Goal: Information Seeking & Learning: Learn about a topic

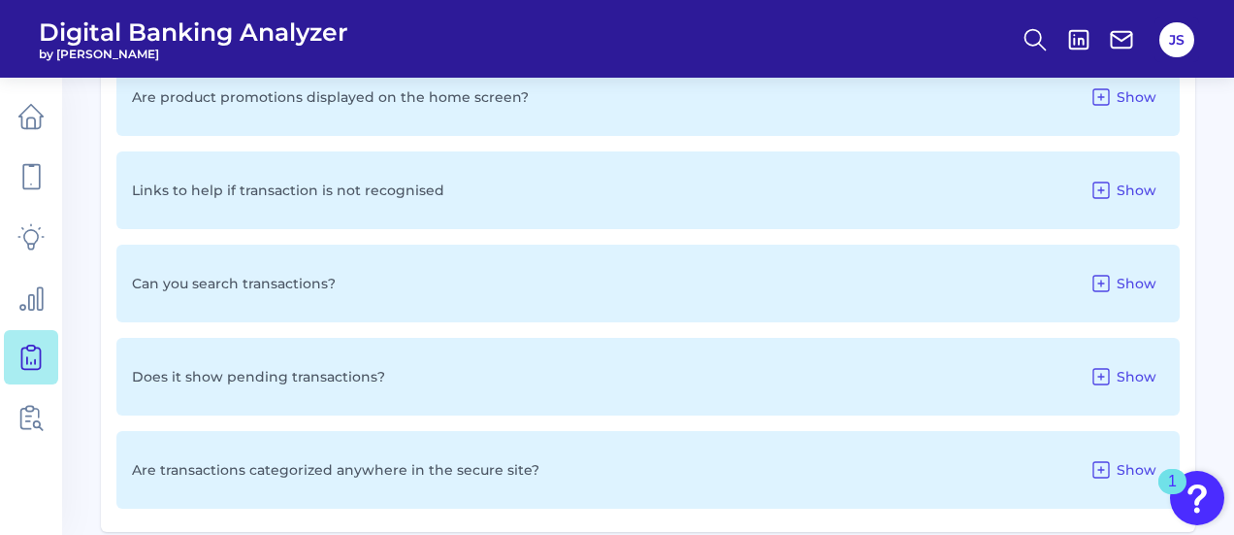
scroll to position [1528, 0]
click at [1120, 375] on span "Show" at bounding box center [1137, 375] width 40 height 17
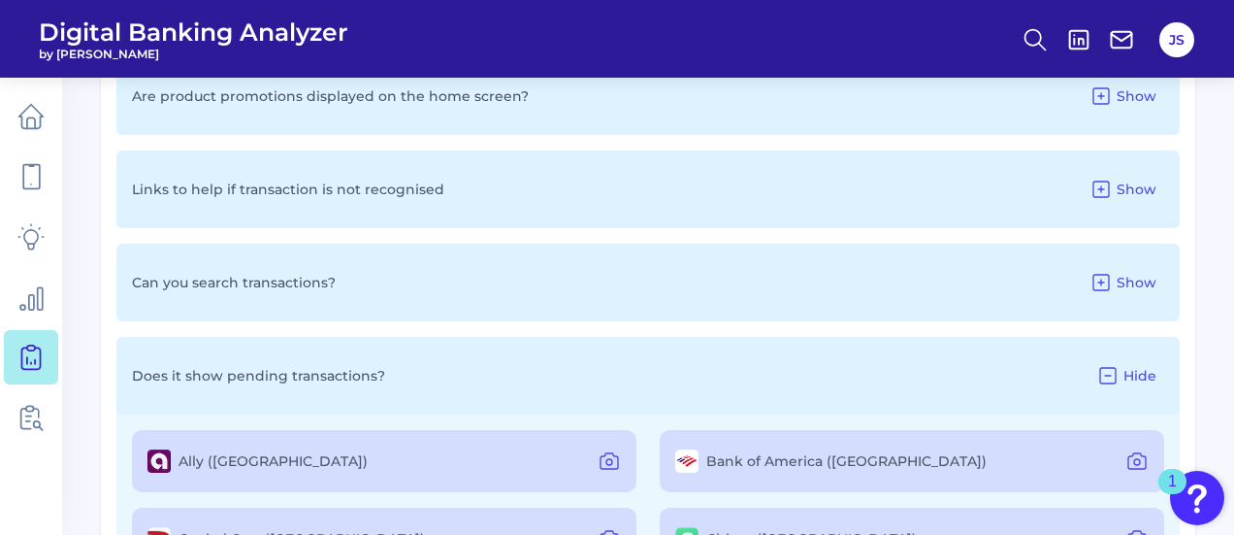
scroll to position [1723, 0]
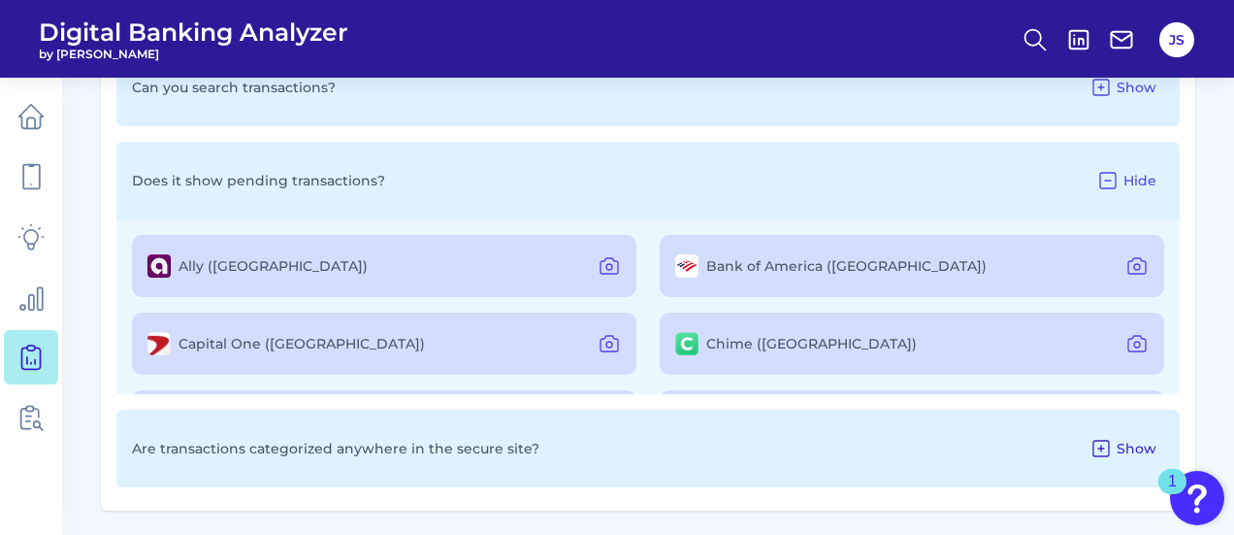
click at [1109, 440] on icon at bounding box center [1101, 448] width 16 height 16
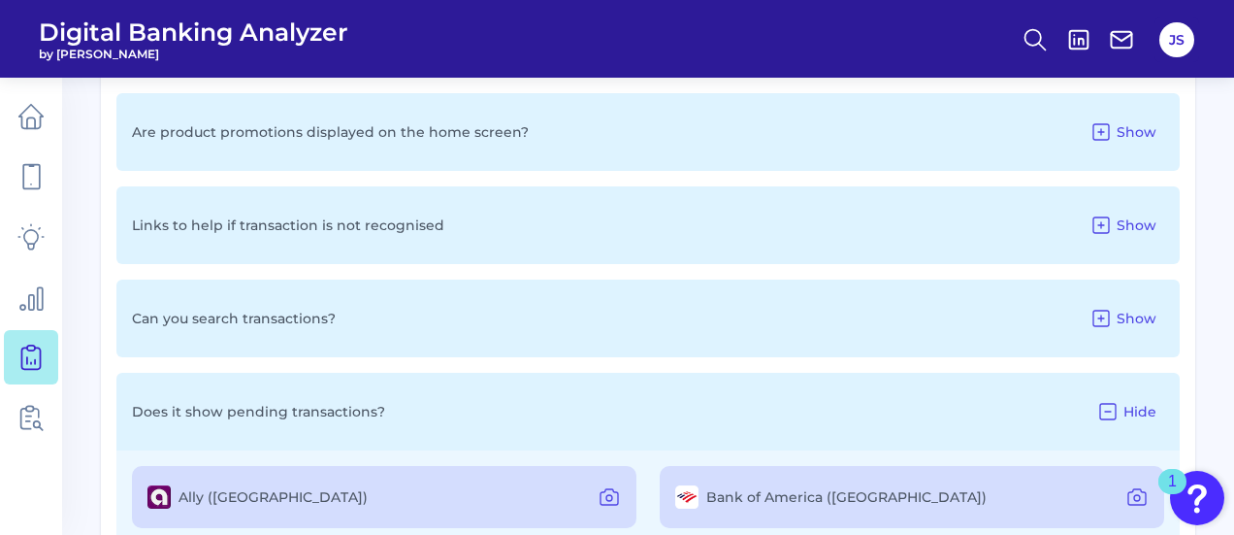
scroll to position [1508, 0]
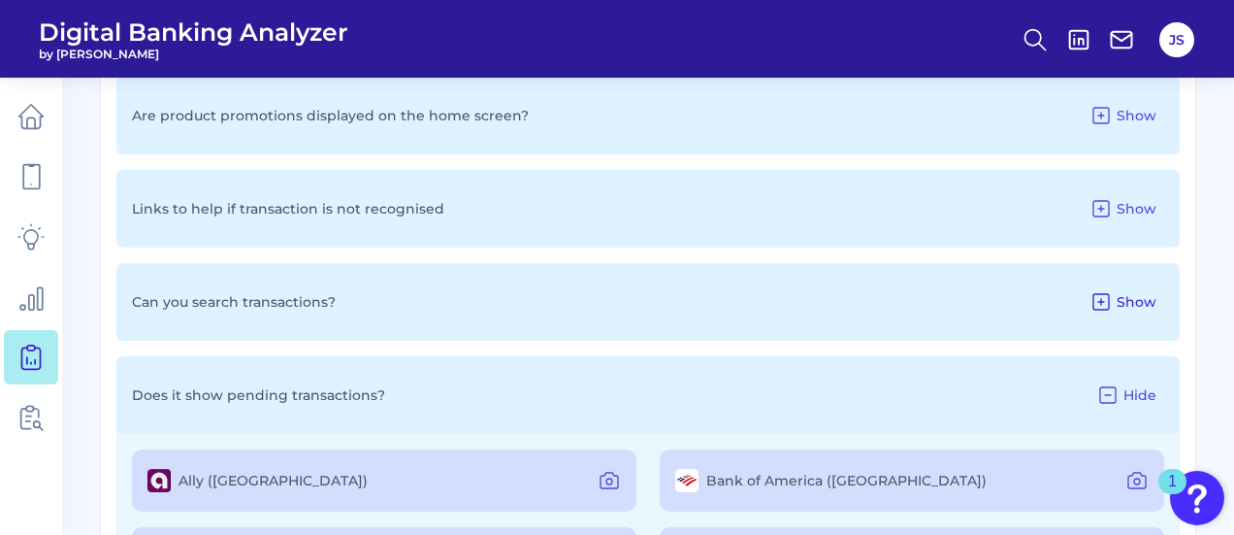
click at [1103, 296] on icon at bounding box center [1100, 301] width 23 height 23
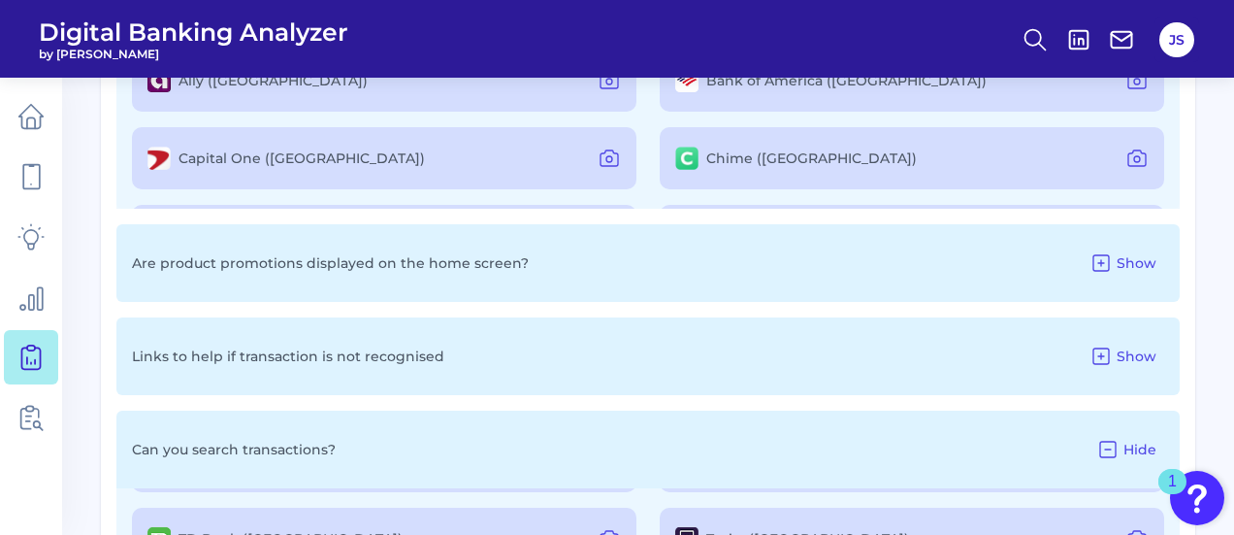
scroll to position [1362, 0]
click at [1122, 247] on button "Show" at bounding box center [1123, 261] width 82 height 31
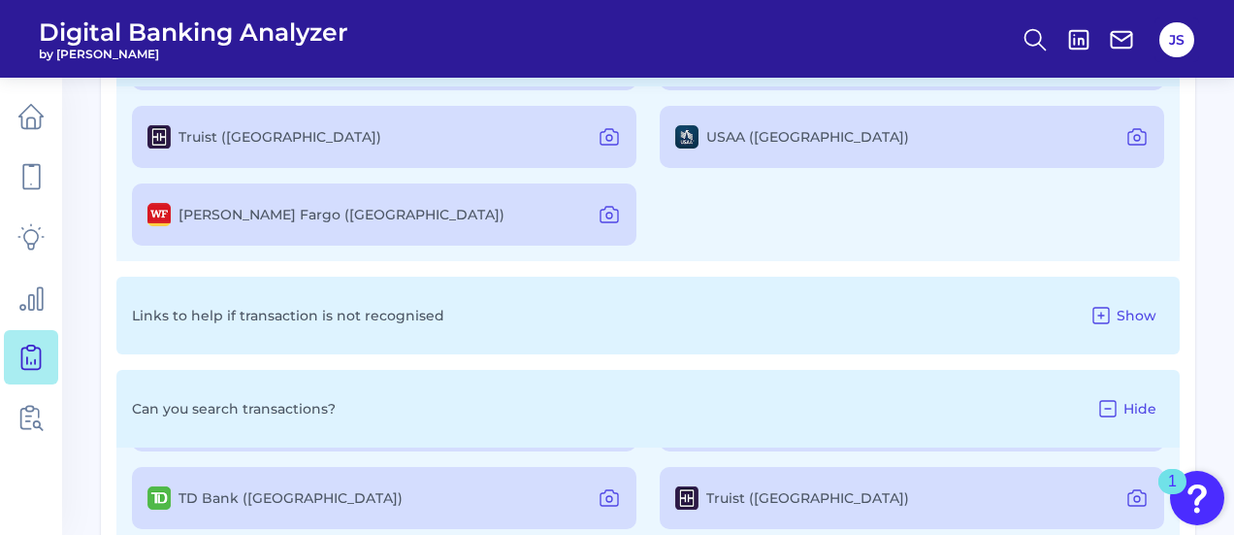
scroll to position [1577, 0]
click at [1098, 309] on icon at bounding box center [1100, 314] width 23 height 23
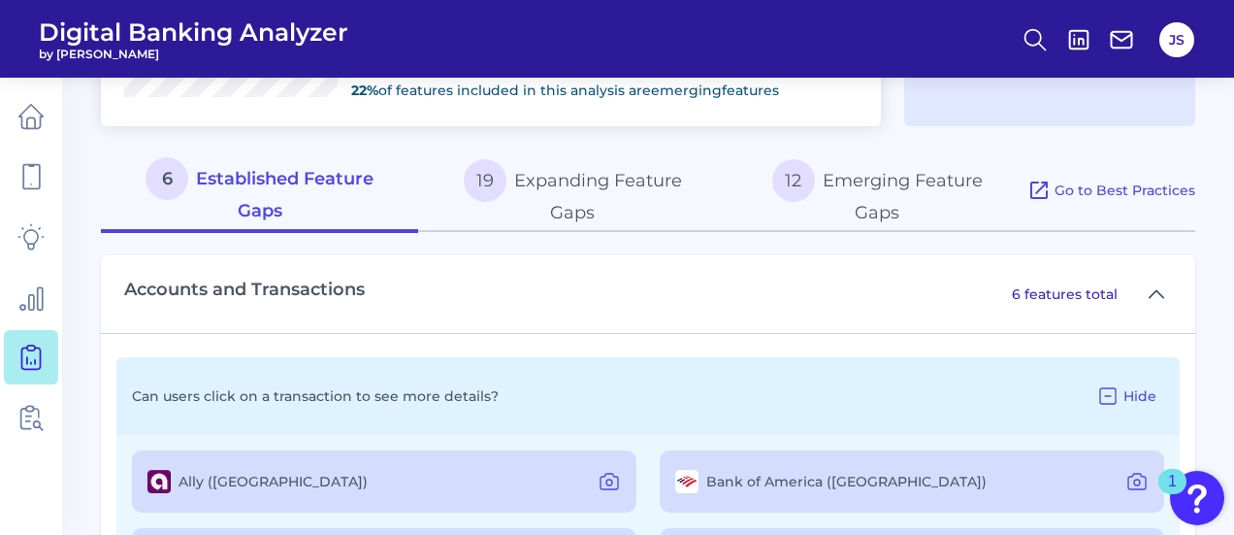
scroll to position [961, 0]
click at [600, 189] on button "19 Expanding Feature Gaps" at bounding box center [572, 189] width 308 height 83
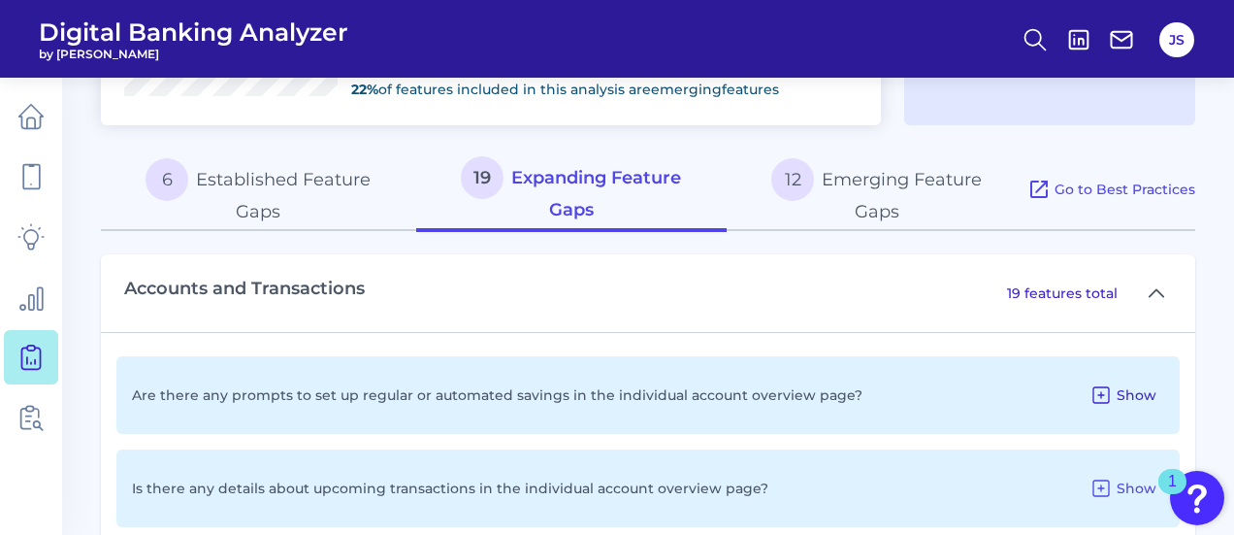
click at [1098, 390] on icon at bounding box center [1100, 394] width 23 height 23
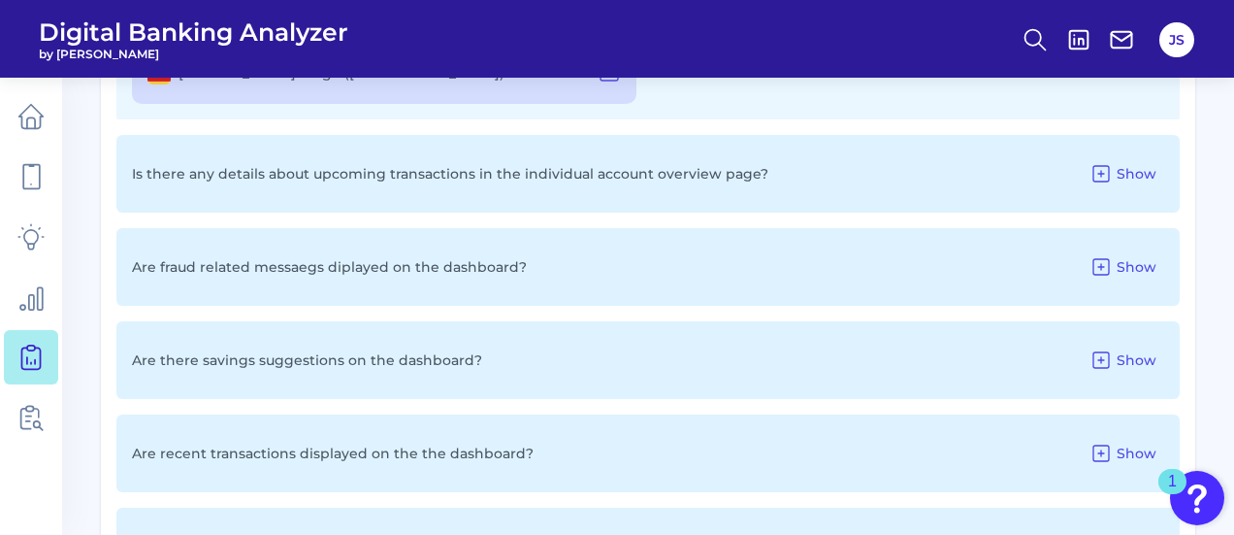
scroll to position [1449, 0]
click at [1096, 173] on icon at bounding box center [1100, 174] width 23 height 23
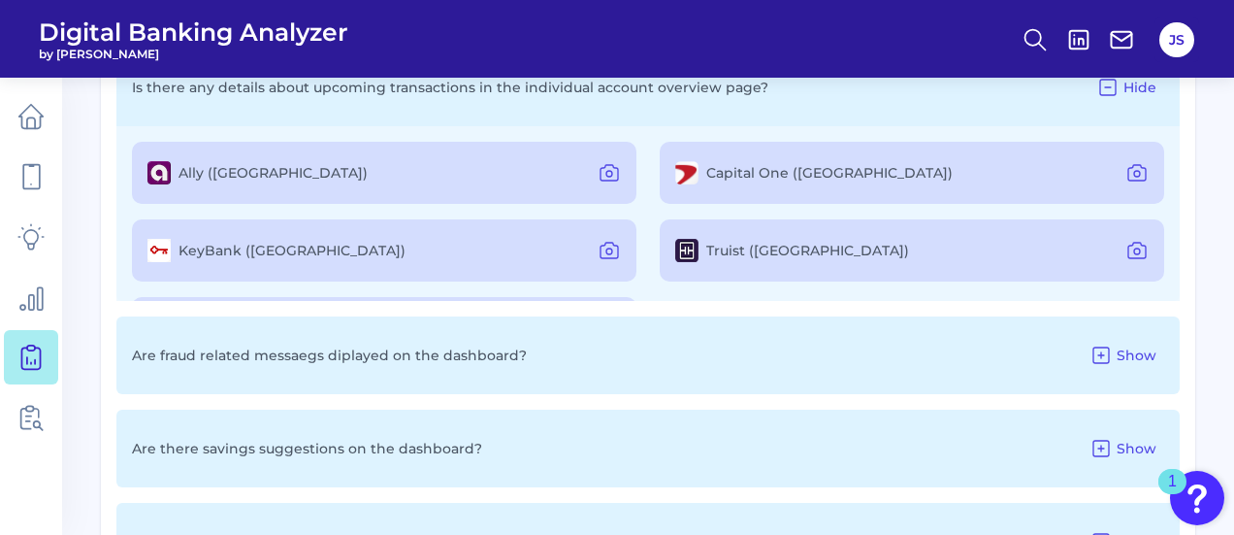
scroll to position [74, 0]
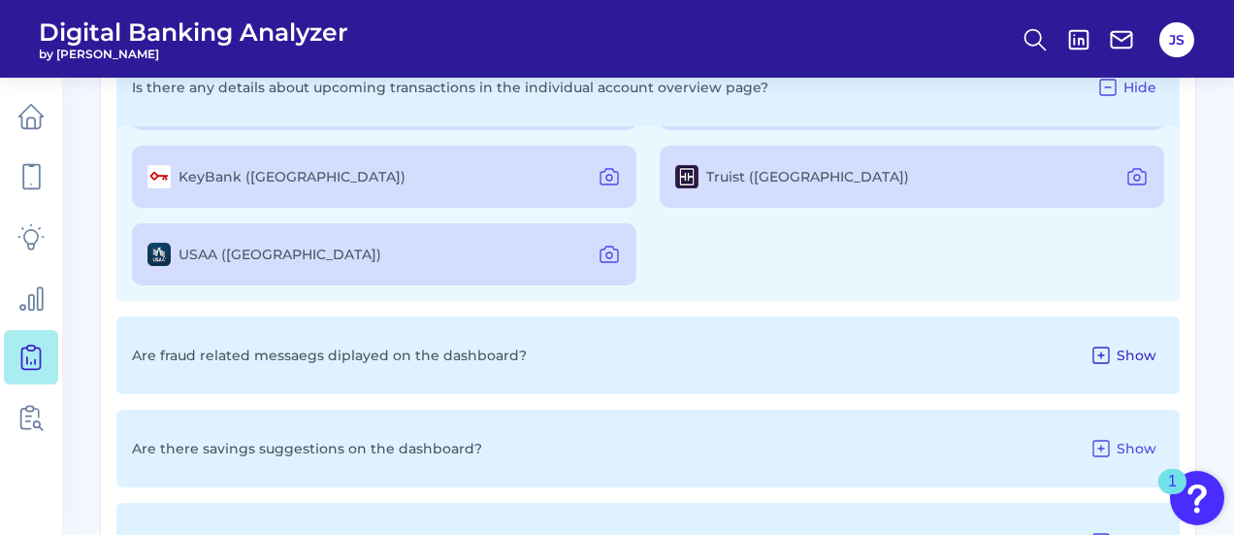
click at [1119, 363] on button "Show" at bounding box center [1123, 355] width 82 height 31
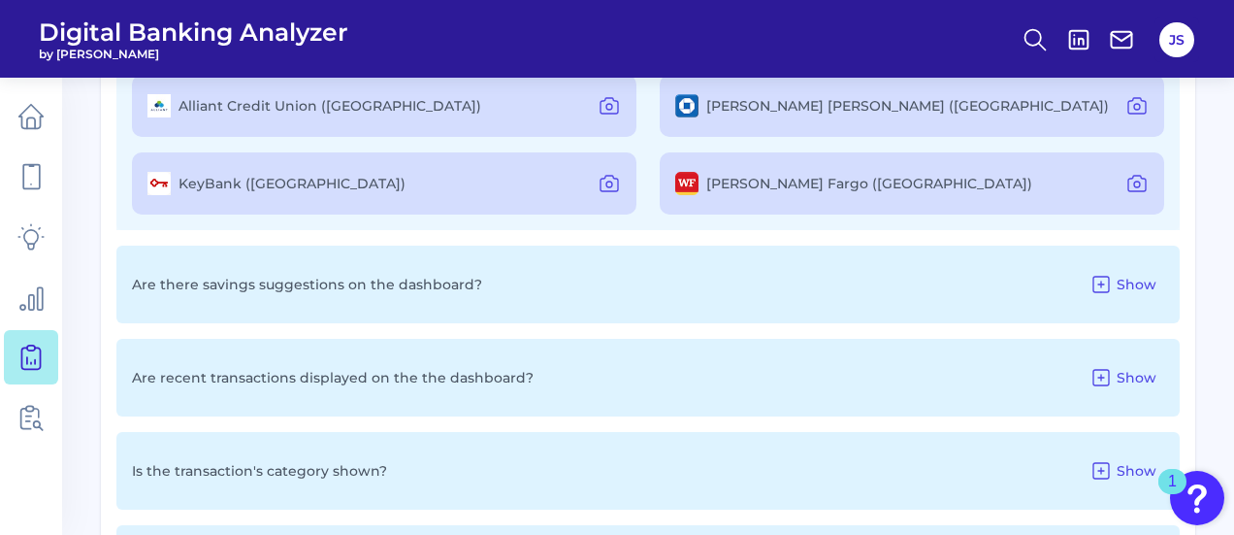
scroll to position [1872, 0]
click at [1101, 277] on icon at bounding box center [1100, 283] width 23 height 23
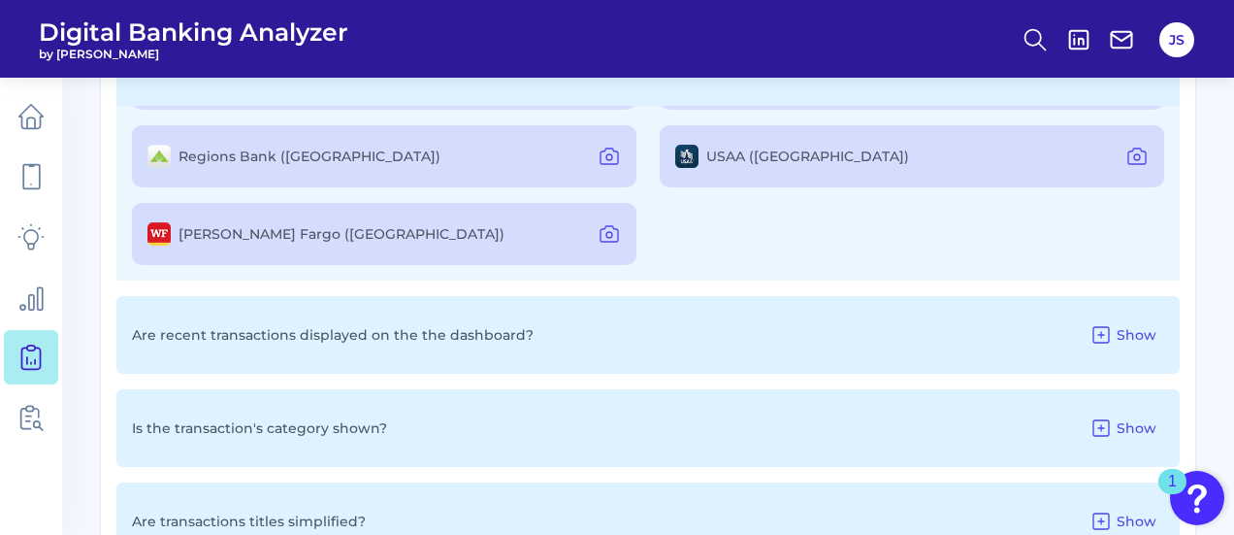
scroll to position [2158, 0]
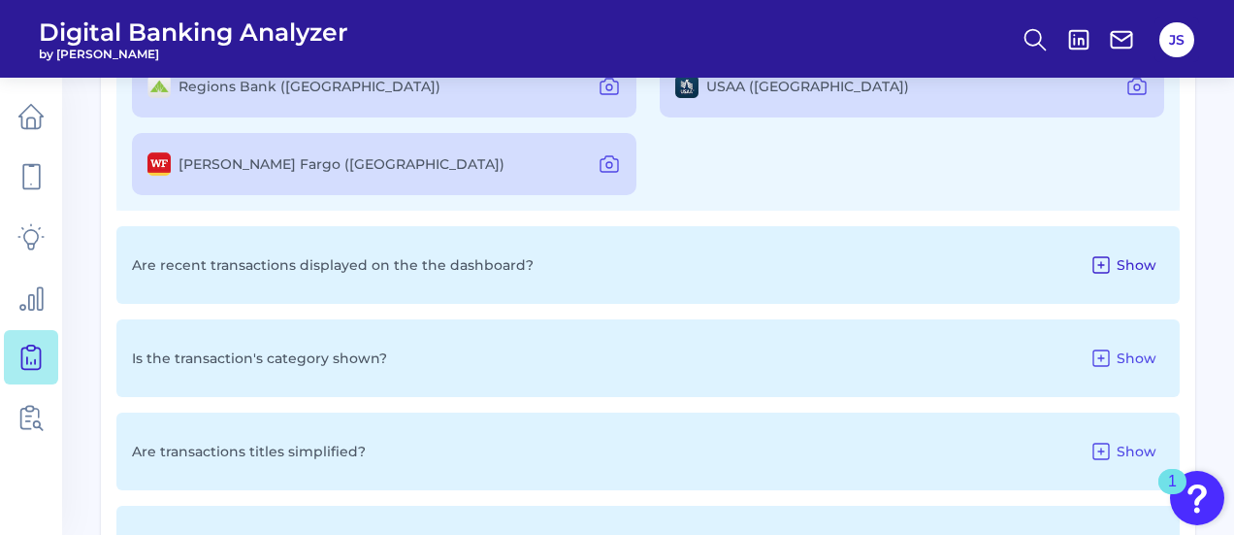
click at [1102, 261] on icon at bounding box center [1101, 265] width 16 height 16
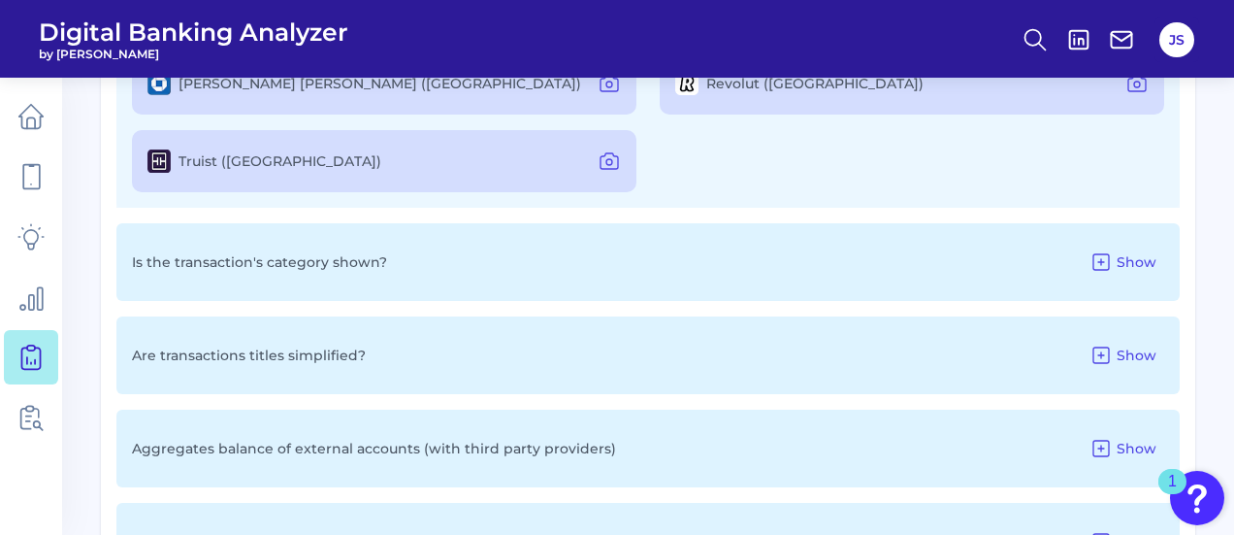
scroll to position [2428, 0]
click at [1127, 247] on button "Show" at bounding box center [1123, 262] width 82 height 31
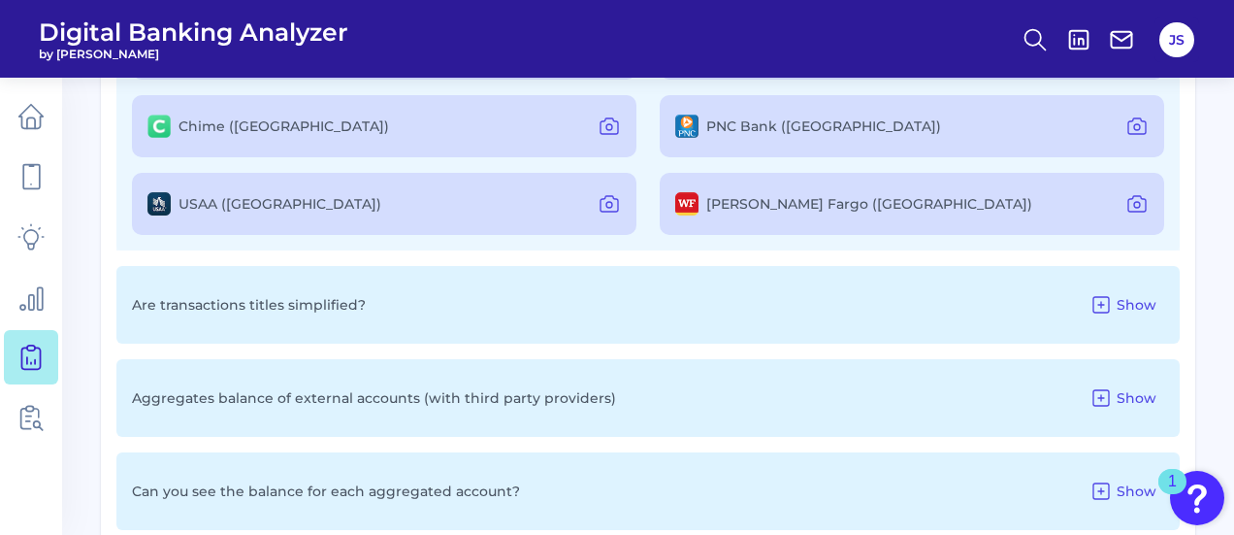
scroll to position [2663, 0]
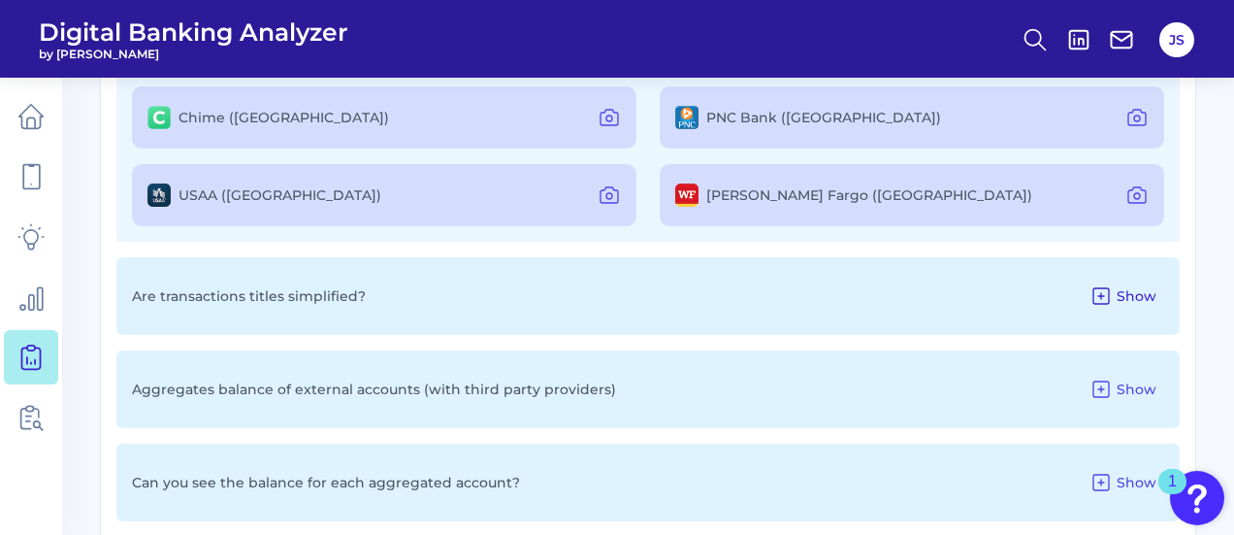
click at [1113, 296] on icon at bounding box center [1100, 295] width 23 height 23
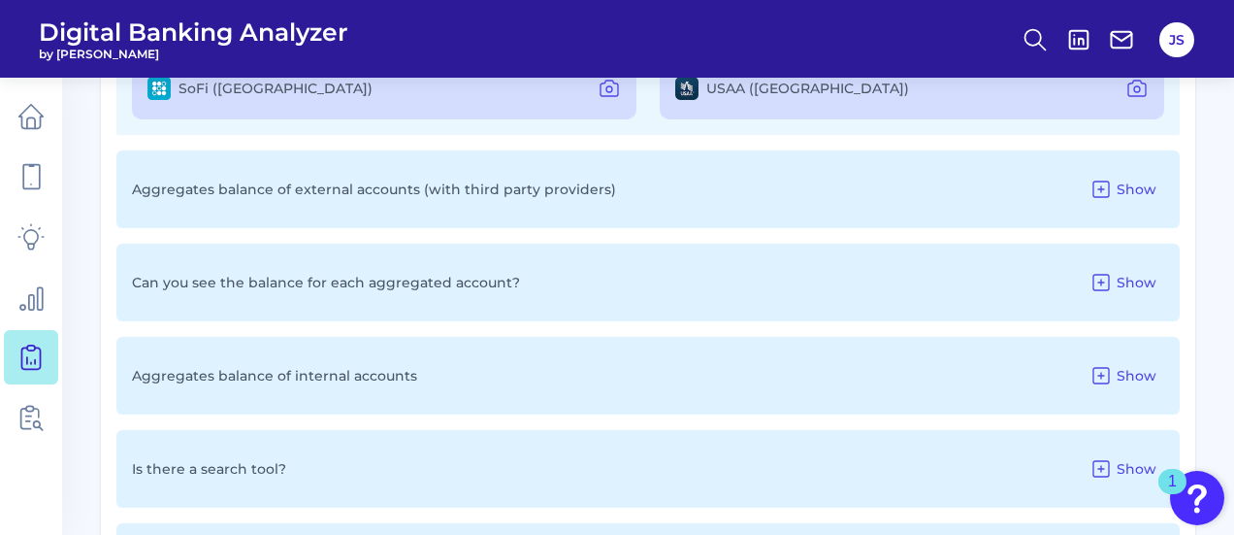
scroll to position [3038, 0]
click at [1143, 191] on span "Show" at bounding box center [1137, 187] width 40 height 17
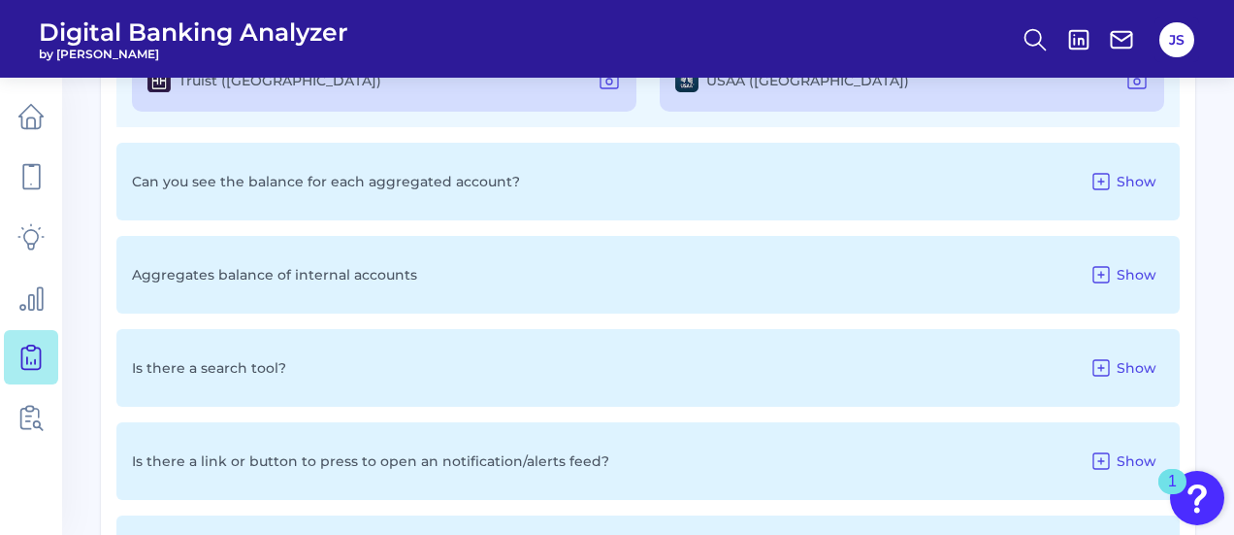
scroll to position [3212, 0]
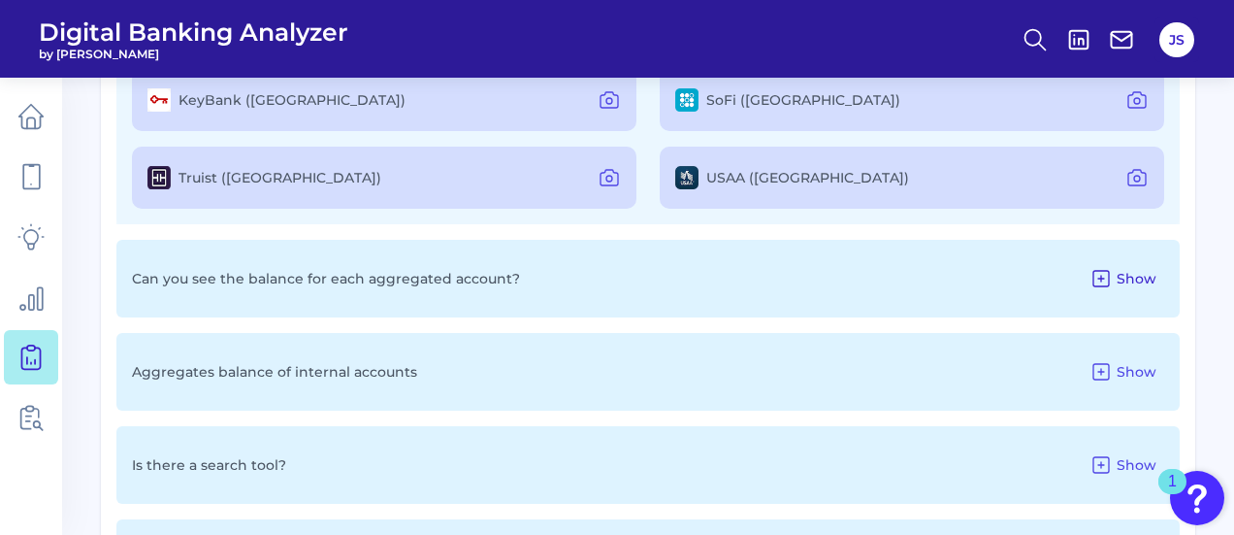
click at [1102, 278] on icon at bounding box center [1100, 278] width 23 height 23
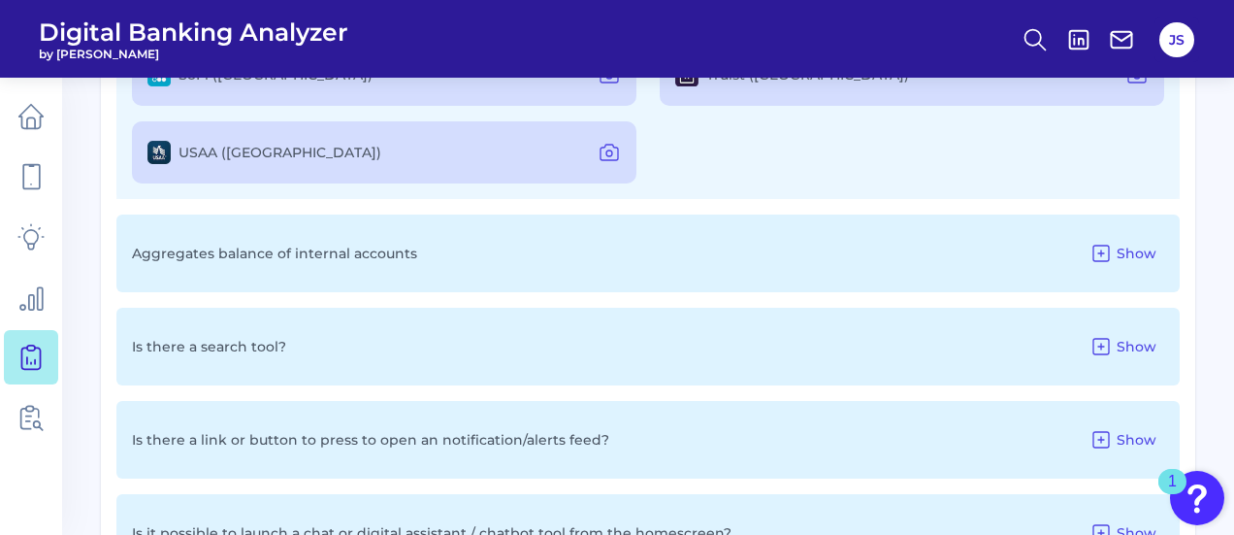
scroll to position [3537, 0]
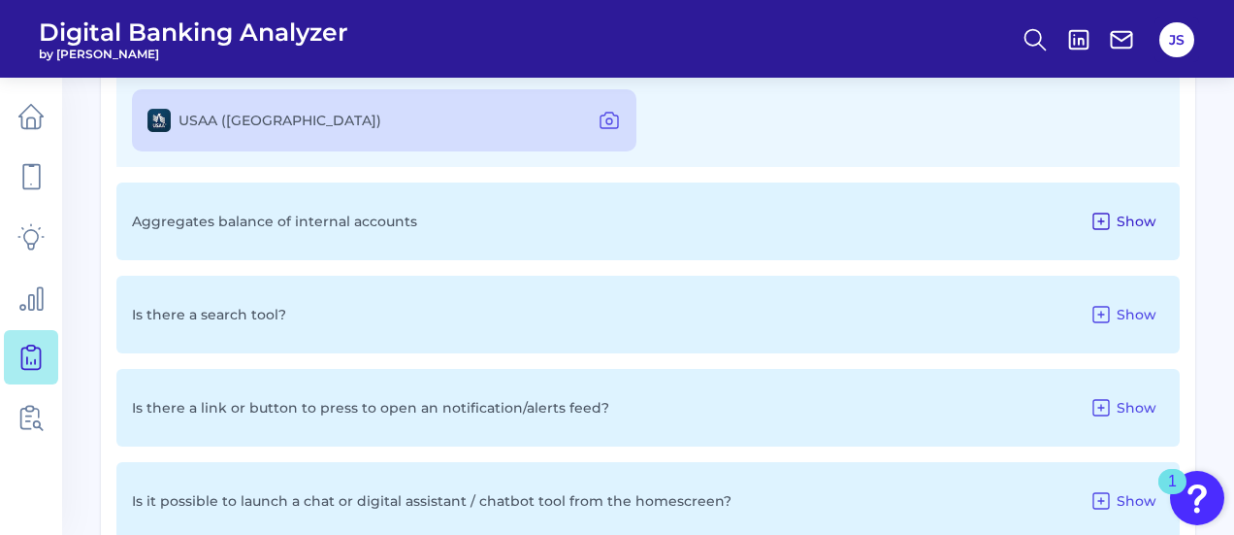
click at [1099, 210] on icon at bounding box center [1100, 221] width 23 height 23
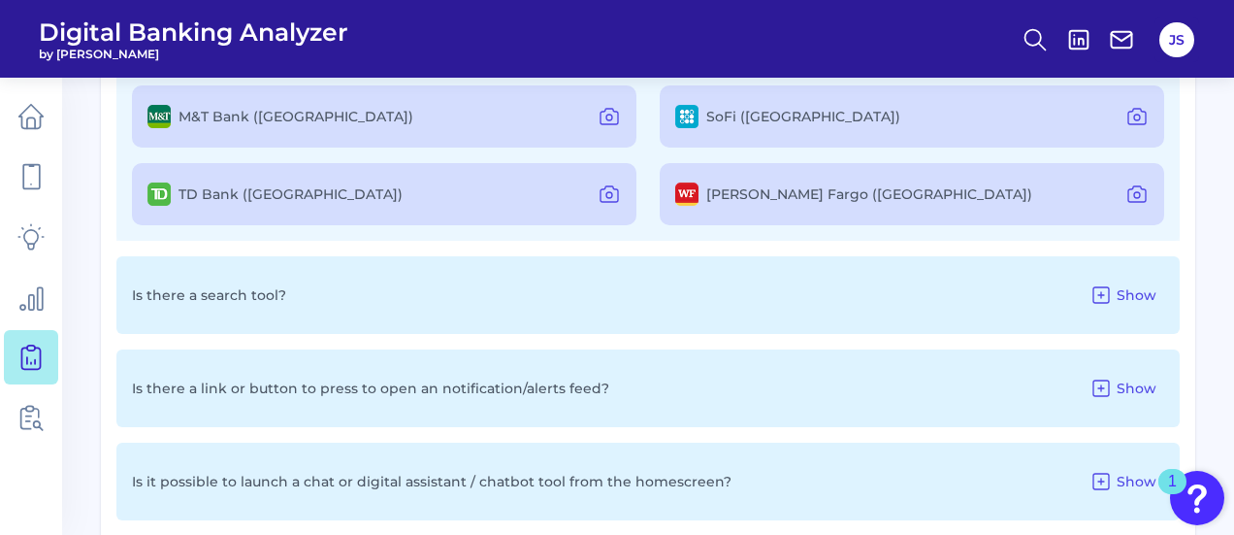
scroll to position [3732, 0]
click at [1124, 292] on span "Show" at bounding box center [1137, 293] width 40 height 17
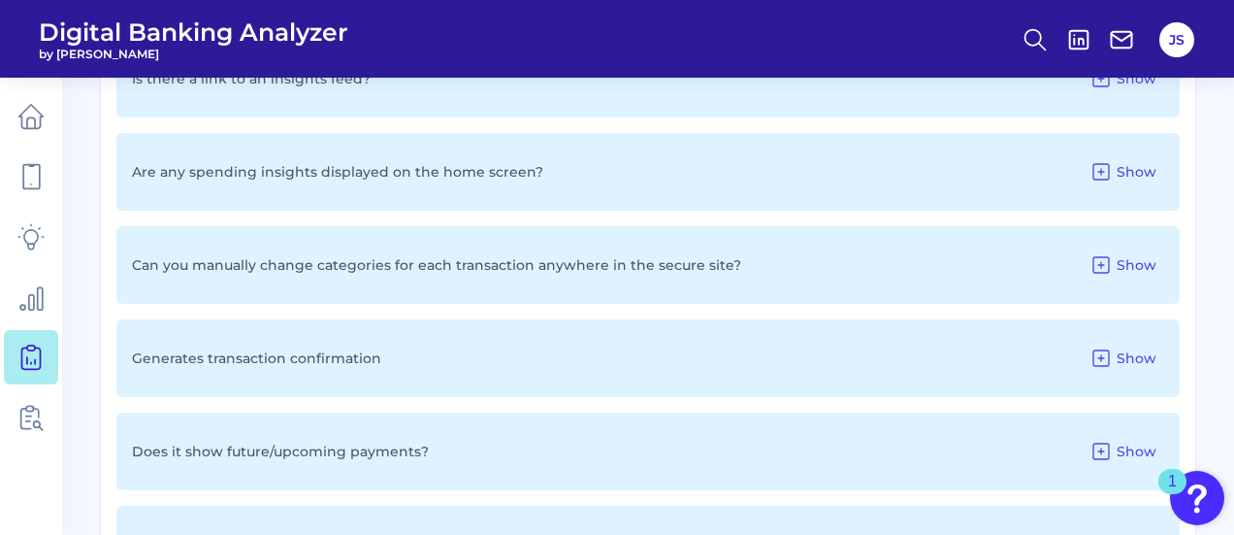
scroll to position [4497, 0]
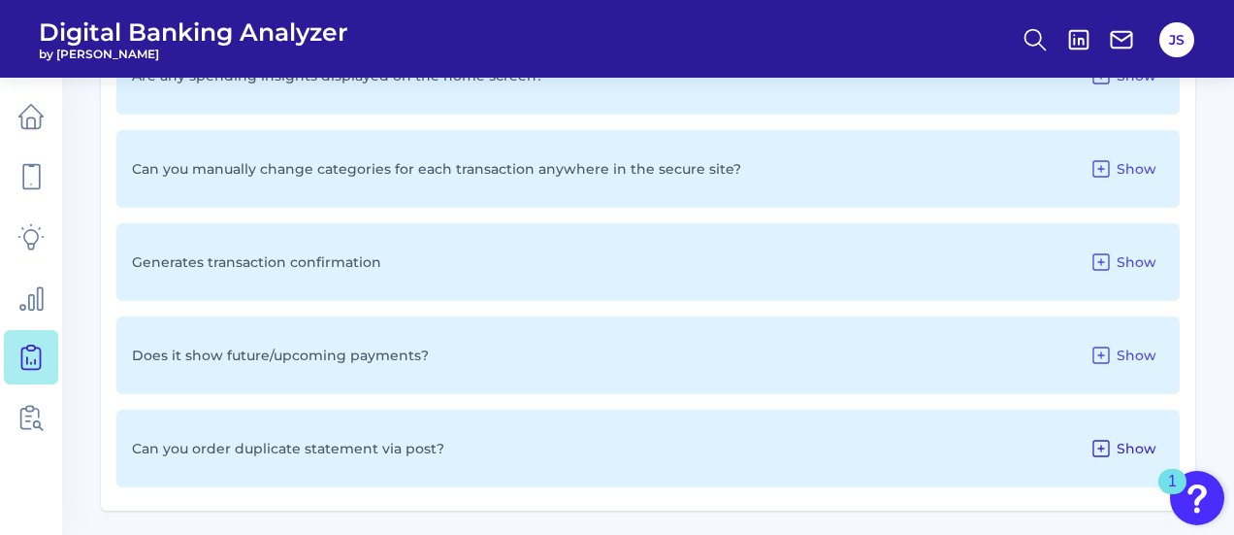
click at [1116, 434] on button "Show" at bounding box center [1123, 448] width 82 height 31
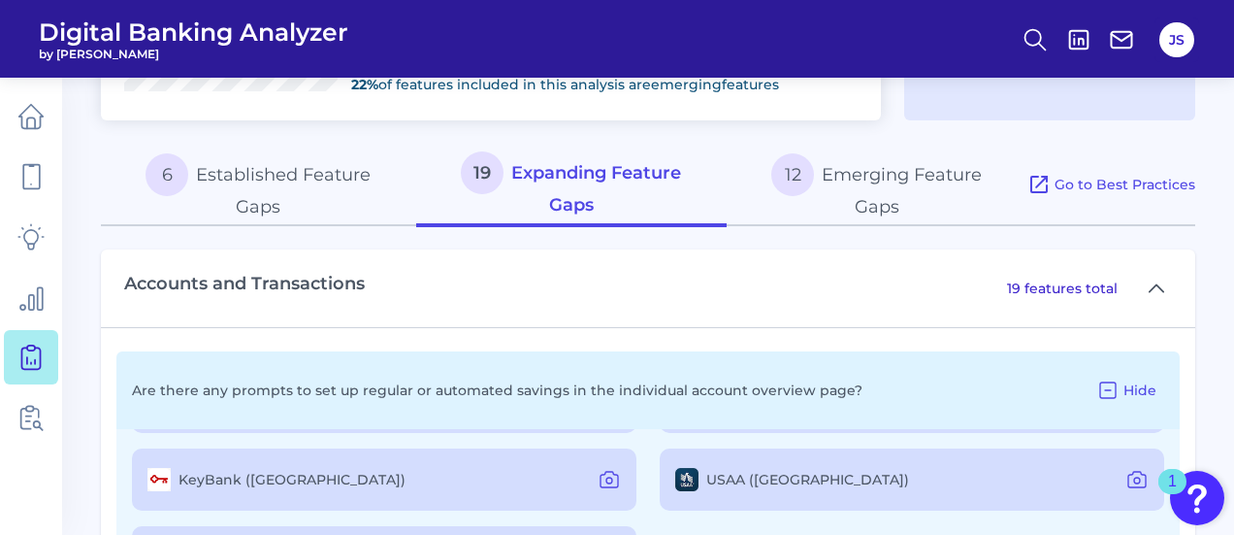
scroll to position [983, 0]
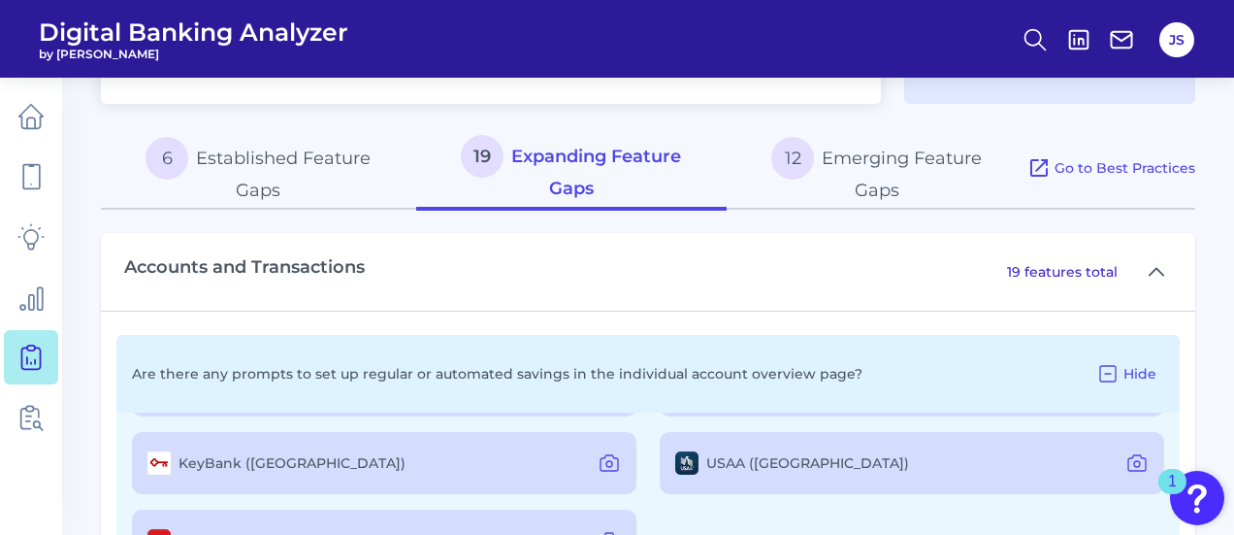
click at [875, 169] on button "12 Emerging Feature Gaps" at bounding box center [877, 168] width 301 height 83
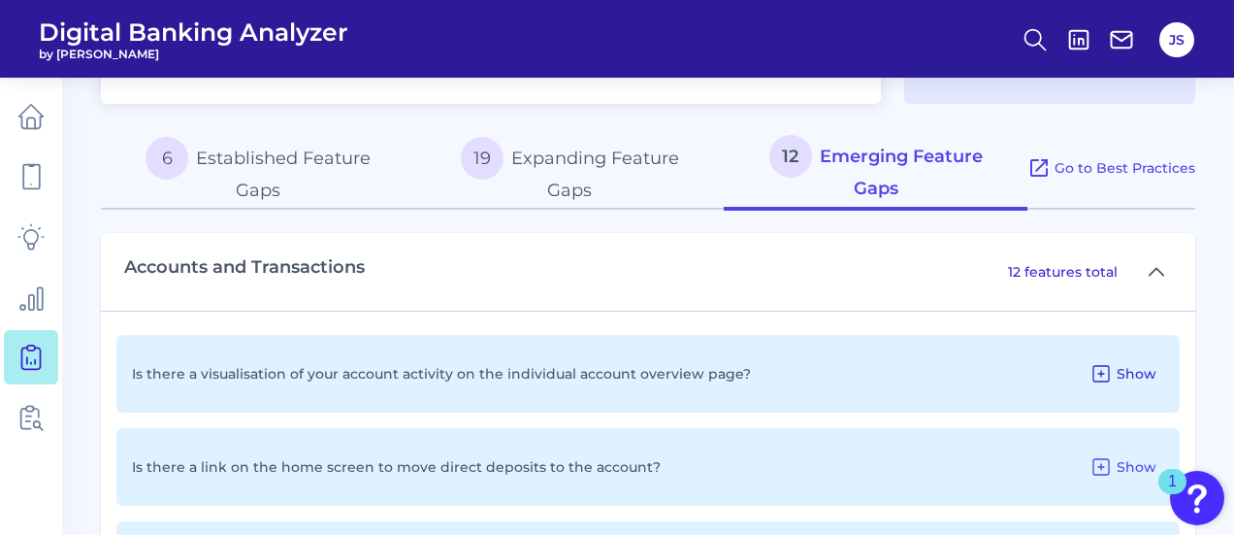
click at [1104, 375] on icon at bounding box center [1100, 373] width 23 height 23
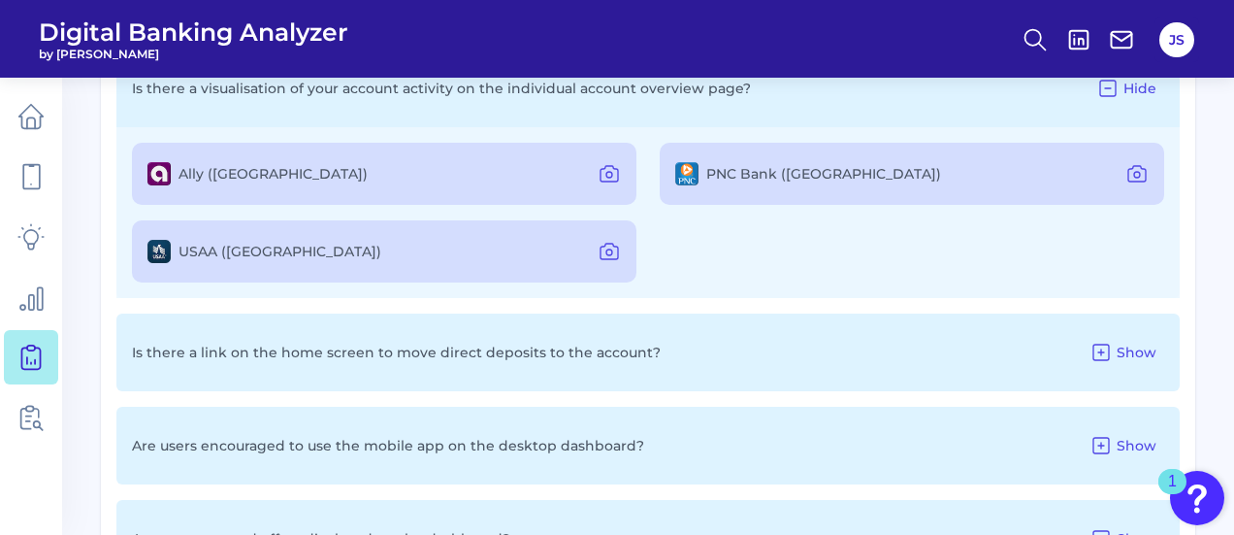
scroll to position [1262, 0]
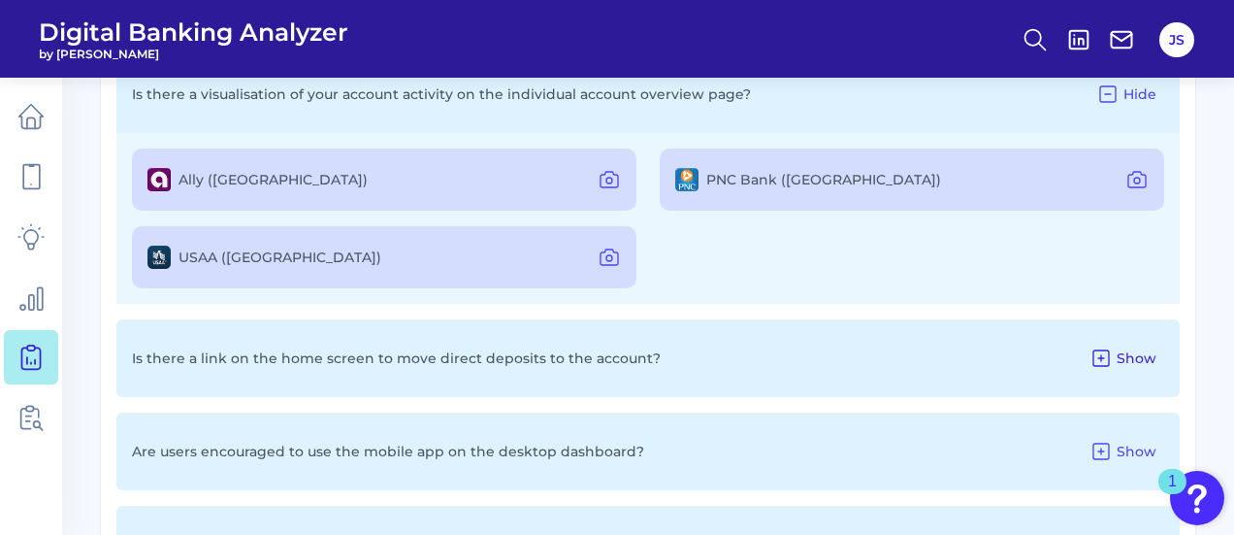
click at [1115, 342] on button "Show" at bounding box center [1123, 357] width 82 height 31
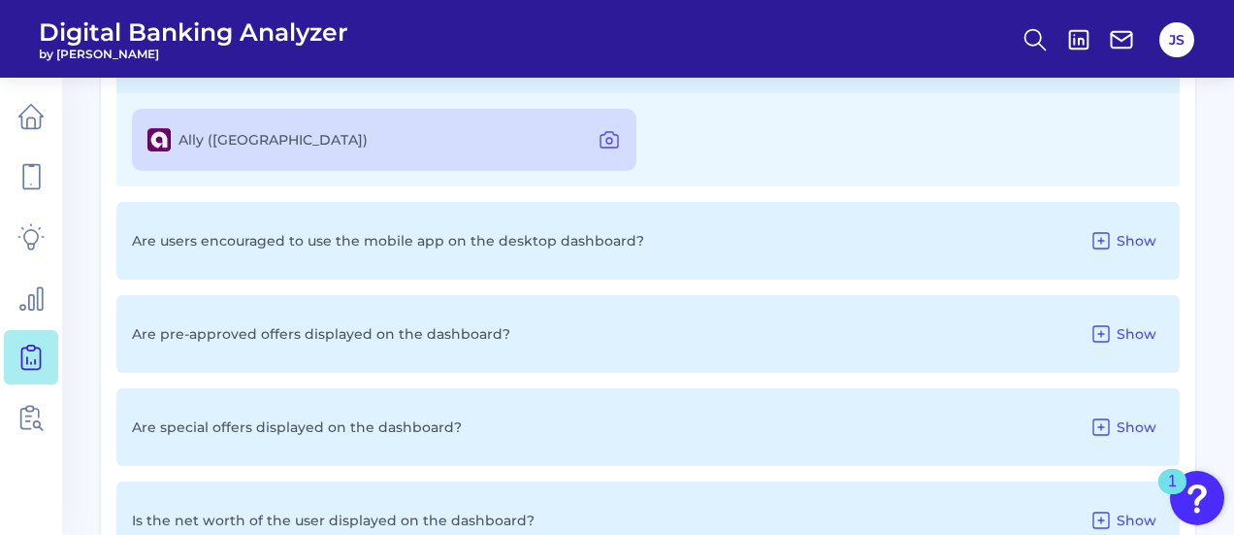
scroll to position [1565, 0]
click at [1100, 240] on icon at bounding box center [1100, 241] width 23 height 23
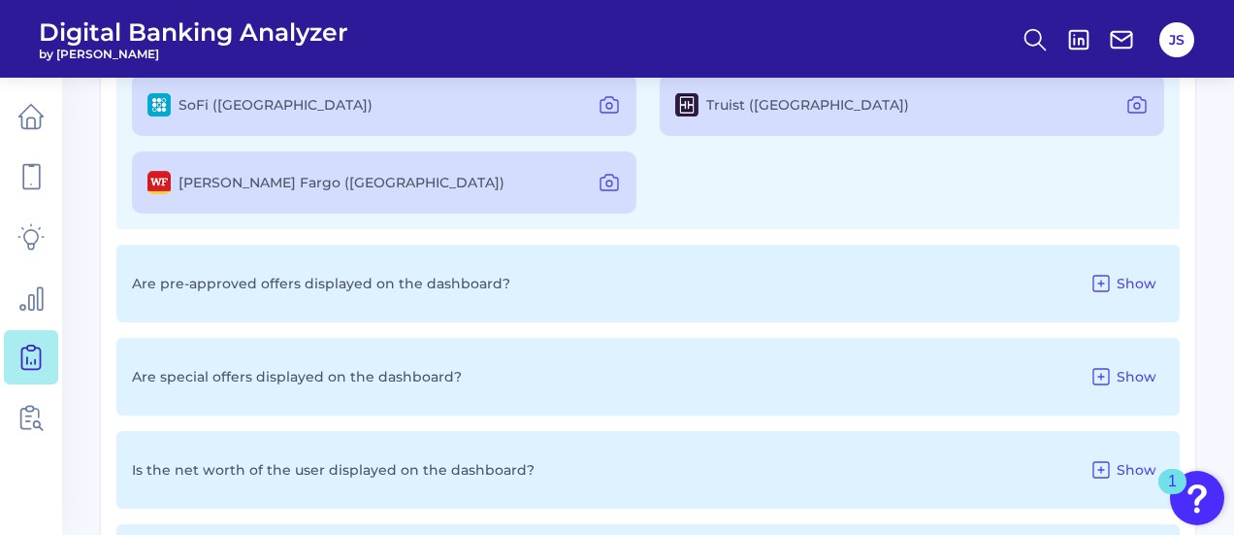
scroll to position [1788, 0]
click at [1142, 269] on button "Show" at bounding box center [1123, 282] width 82 height 31
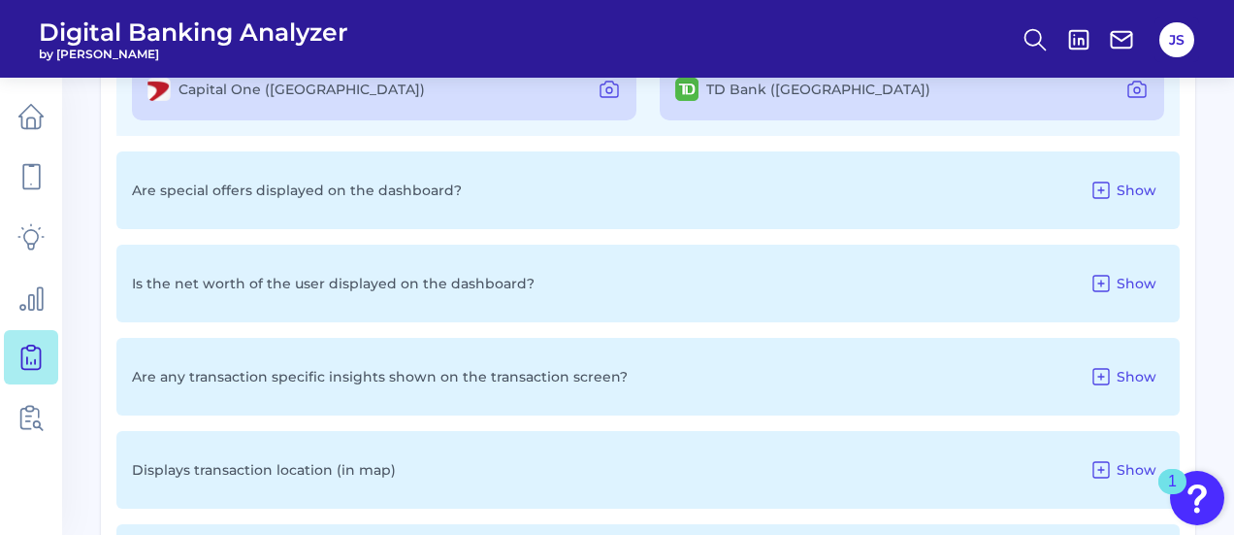
scroll to position [2065, 0]
click at [1104, 176] on button "Show" at bounding box center [1123, 191] width 82 height 31
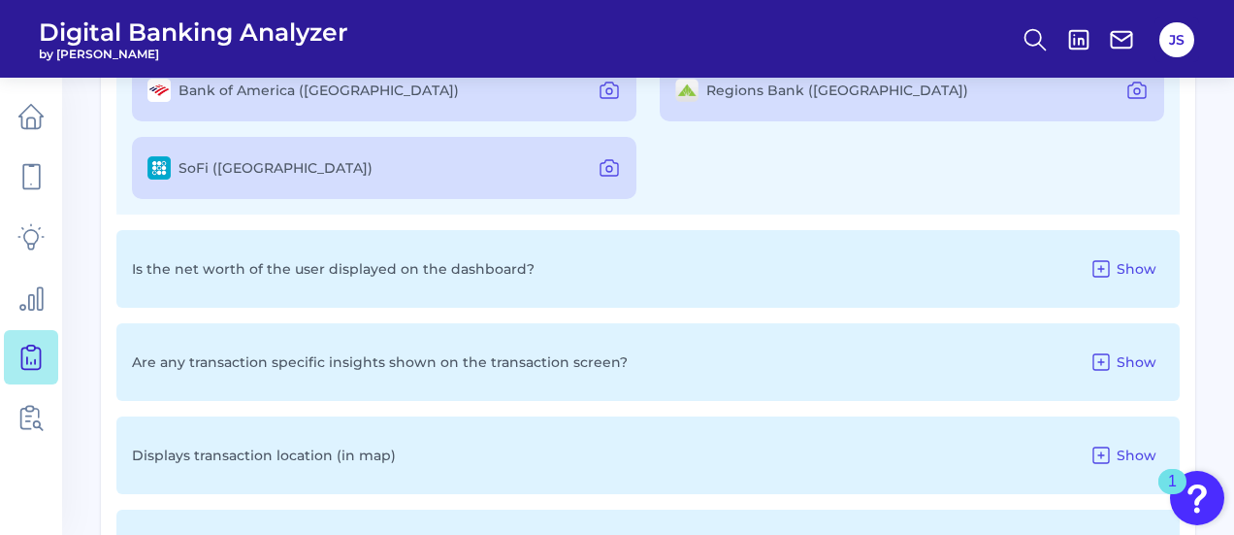
scroll to position [2261, 0]
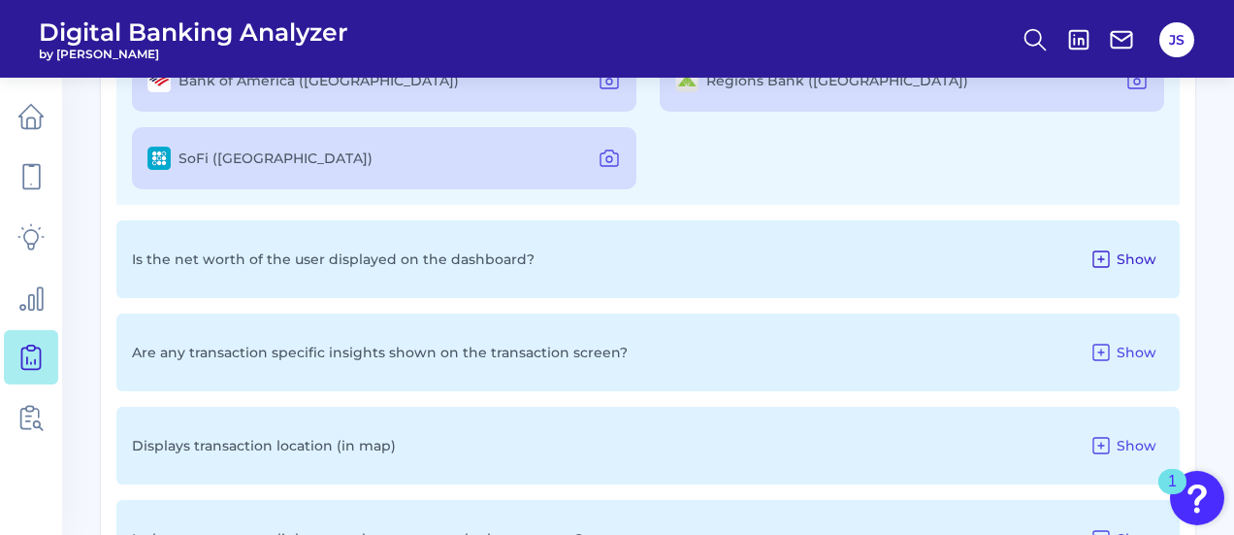
click at [1108, 256] on icon at bounding box center [1100, 258] width 23 height 23
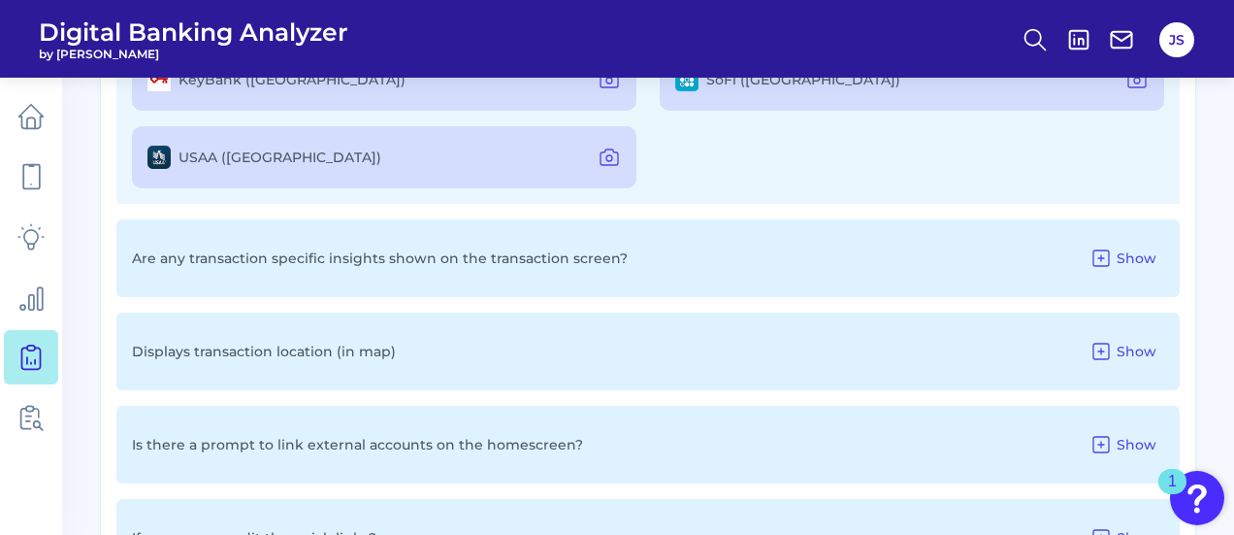
scroll to position [2536, 0]
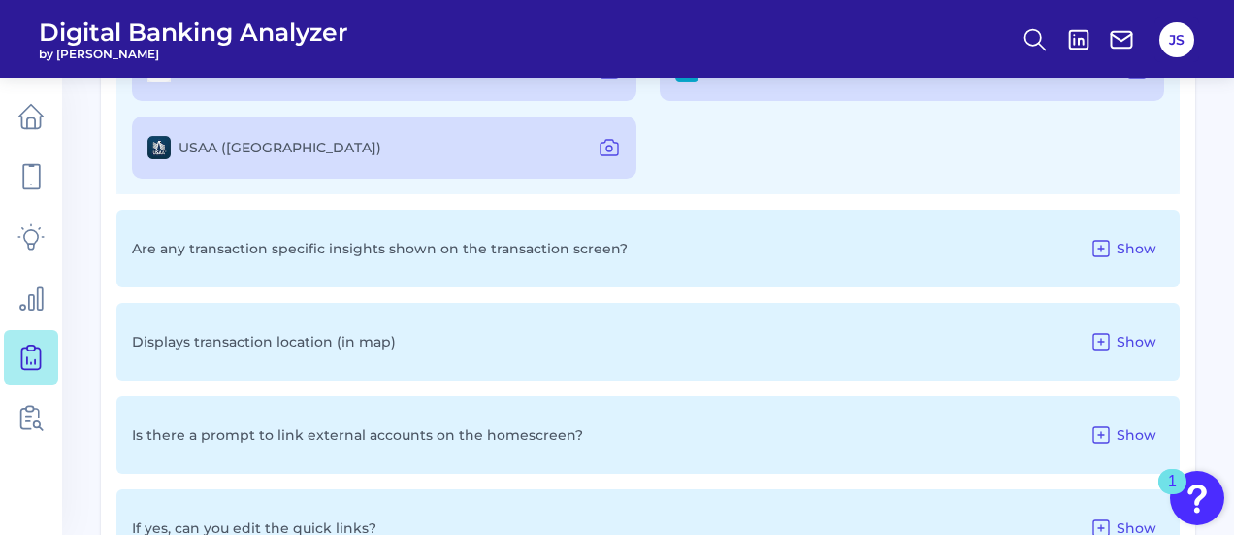
click at [1108, 256] on button "Show" at bounding box center [1123, 248] width 82 height 31
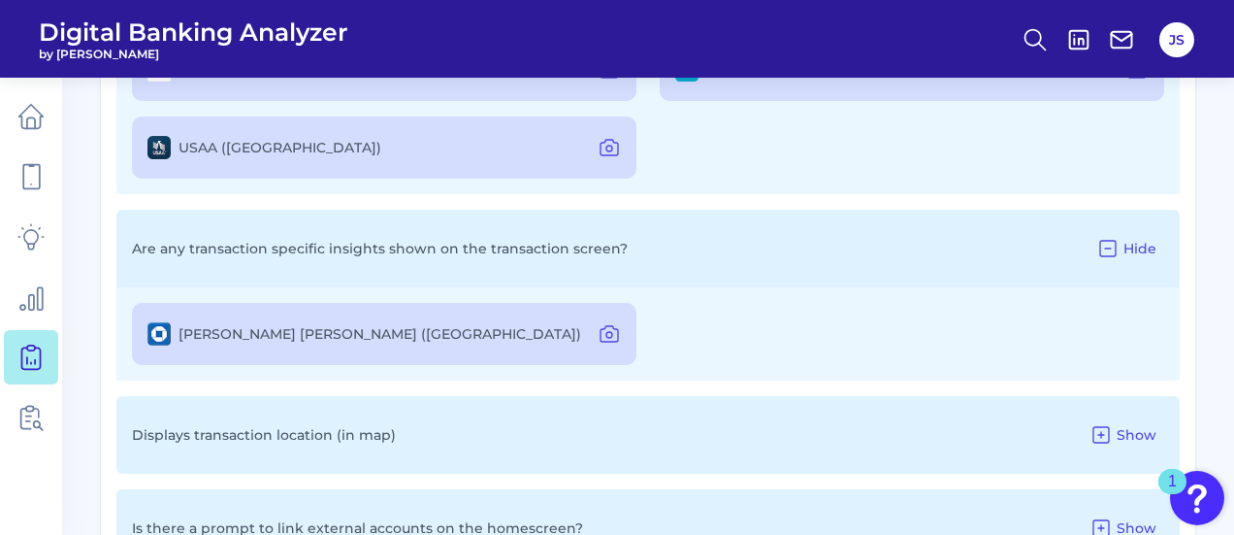
scroll to position [2714, 0]
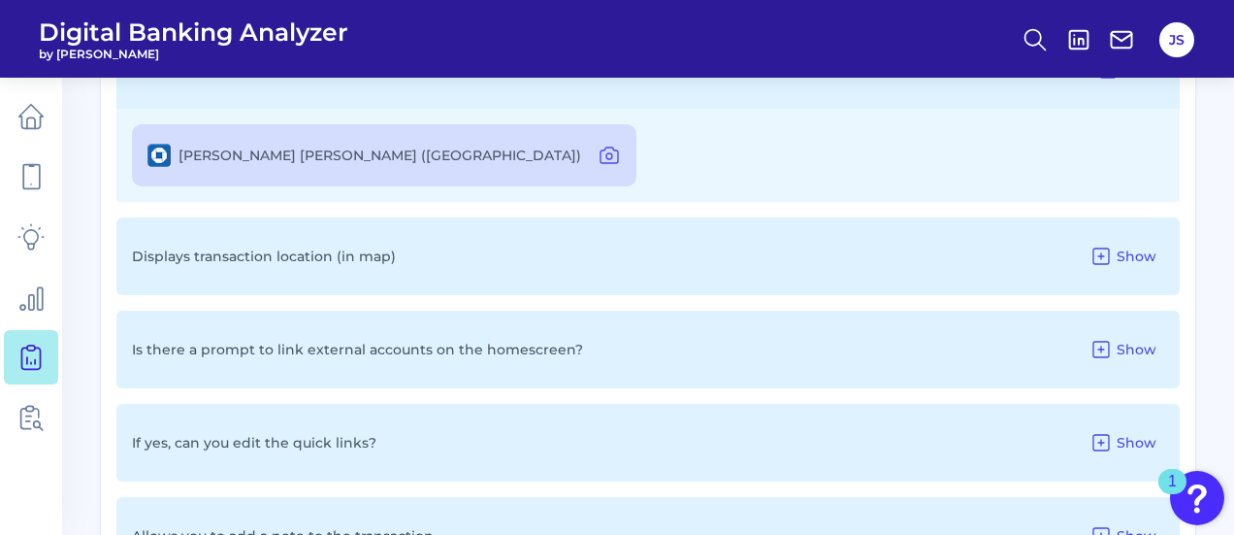
click at [1108, 256] on icon at bounding box center [1100, 255] width 23 height 23
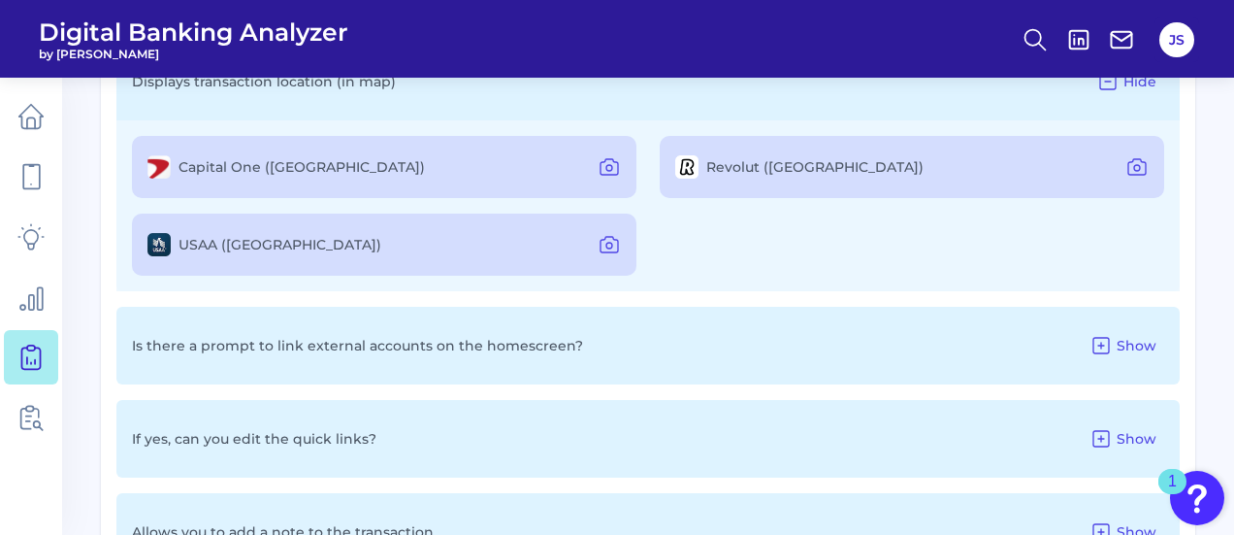
scroll to position [2890, 0]
click at [1120, 342] on span "Show" at bounding box center [1137, 344] width 40 height 17
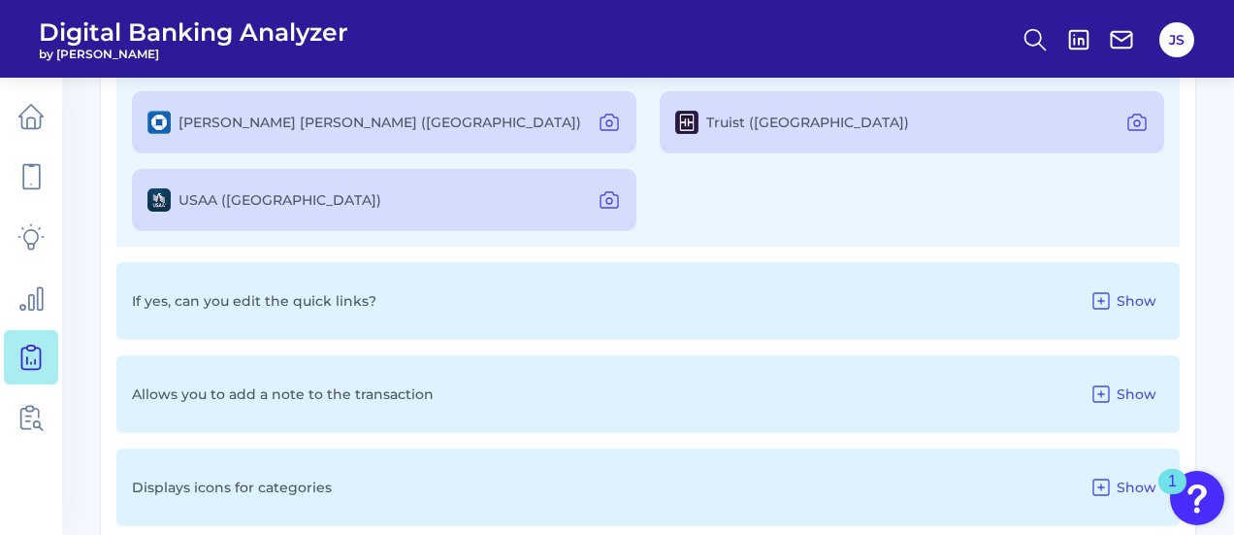
scroll to position [3198, 0]
click at [1095, 288] on icon at bounding box center [1100, 299] width 23 height 23
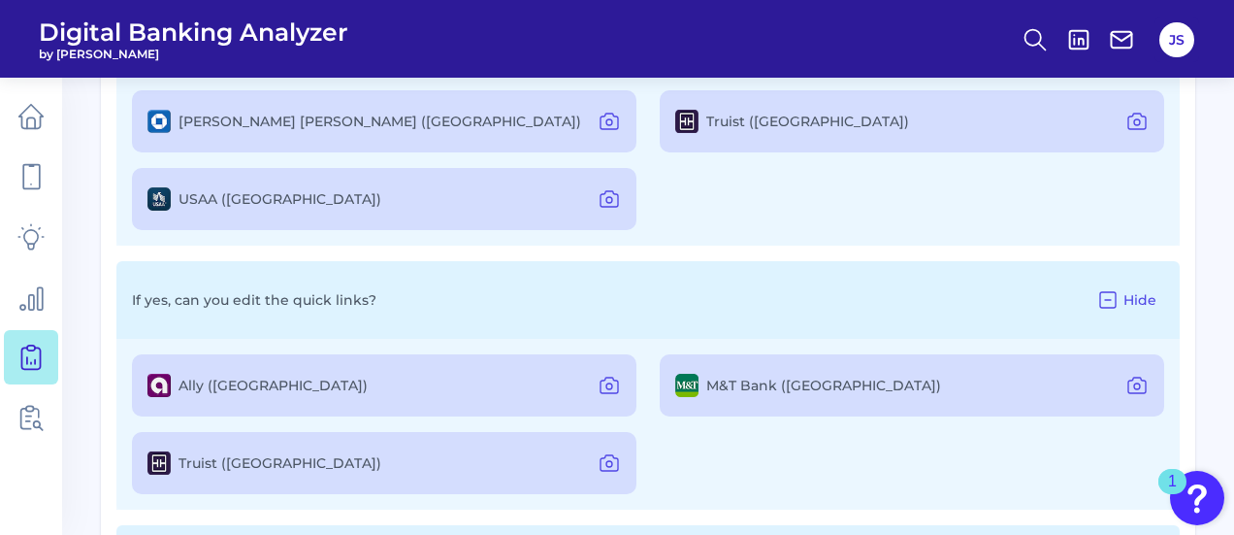
scroll to position [3407, 0]
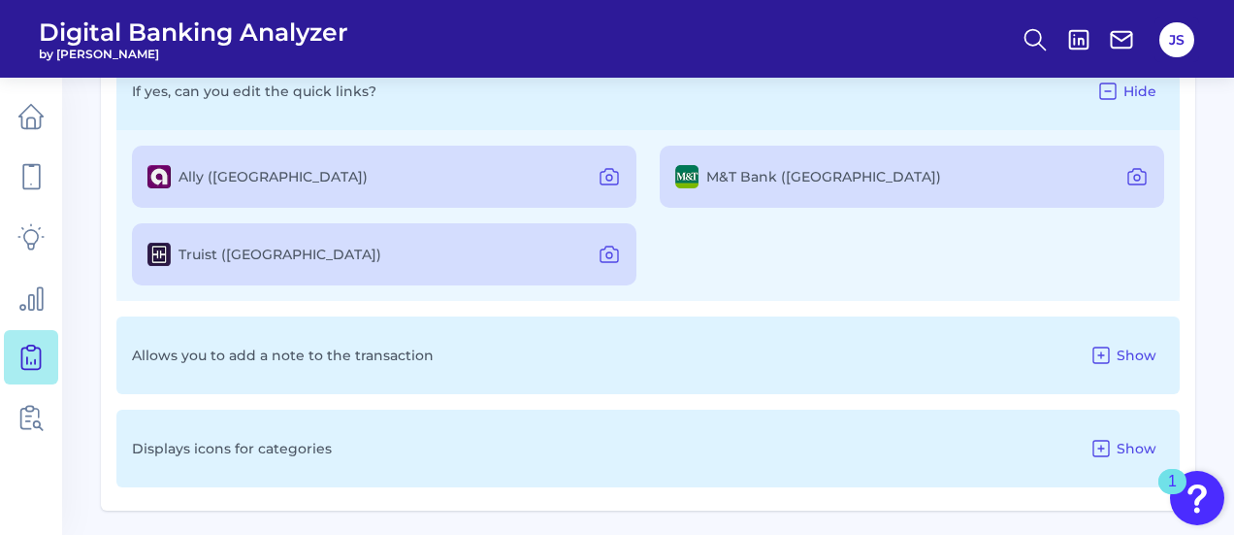
click at [1098, 328] on div "Allows you to add a note to the transaction Show" at bounding box center [647, 355] width 1063 height 78
click at [1102, 347] on icon at bounding box center [1101, 355] width 16 height 16
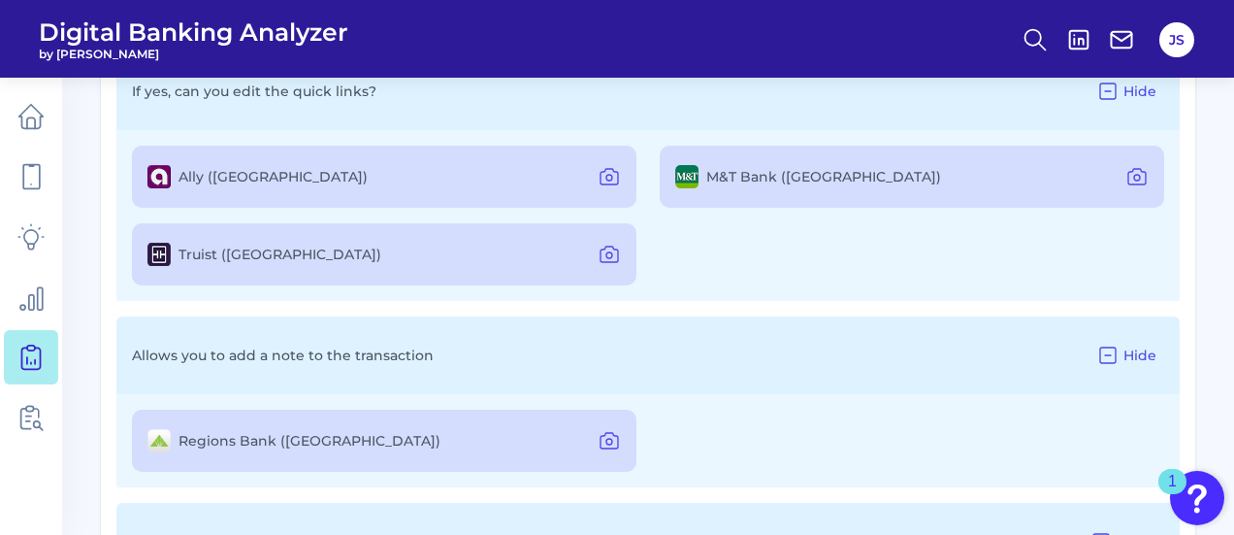
scroll to position [3500, 0]
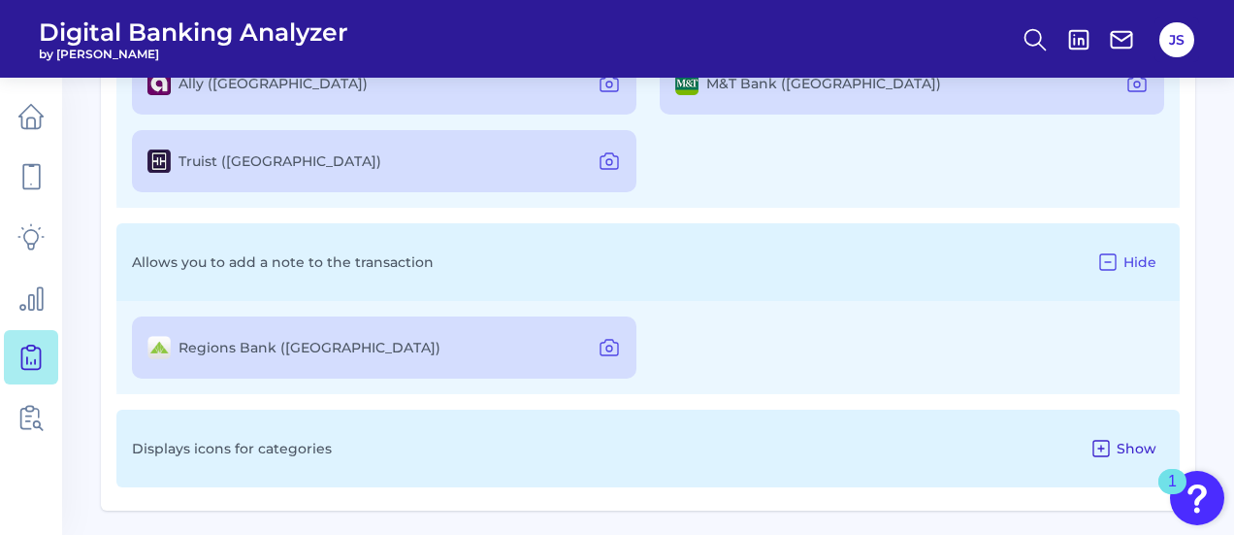
click at [1112, 446] on icon at bounding box center [1100, 448] width 23 height 23
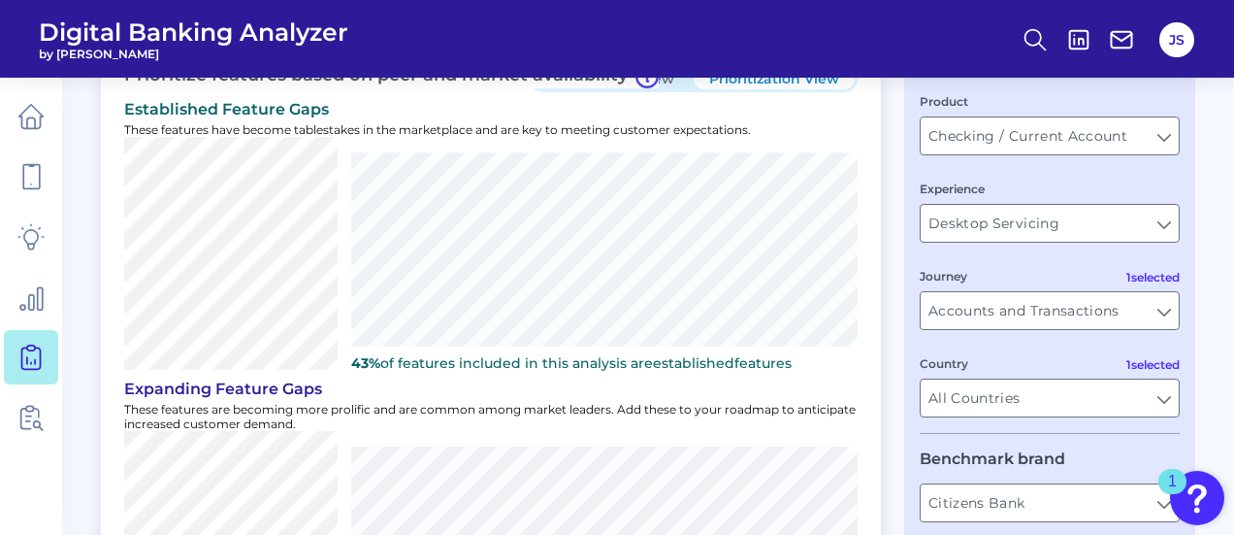
scroll to position [0, 0]
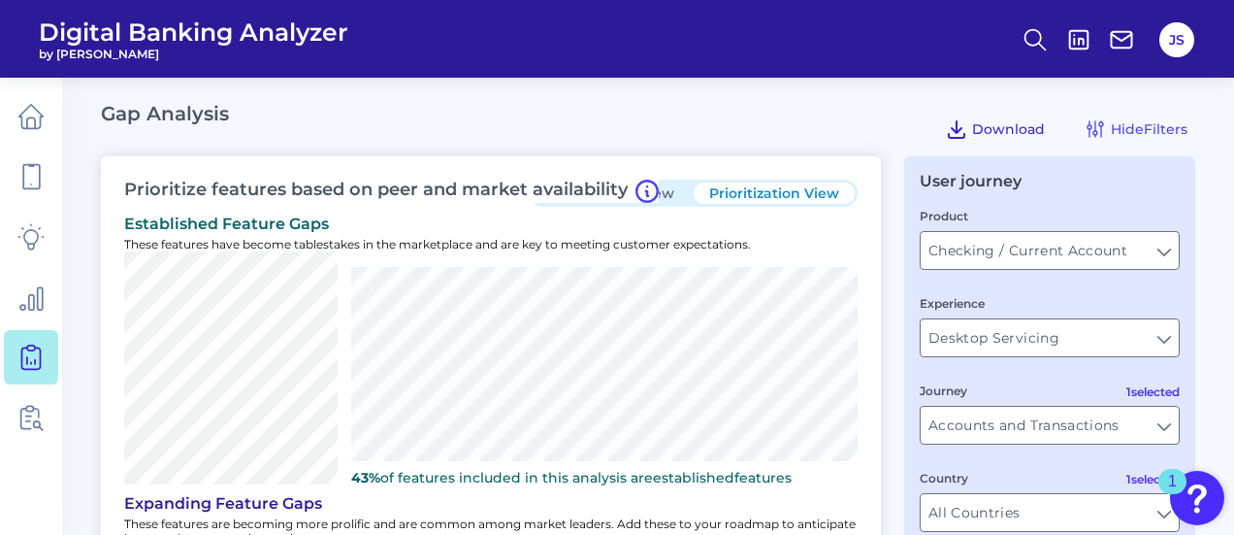
click at [967, 134] on icon at bounding box center [956, 128] width 23 height 23
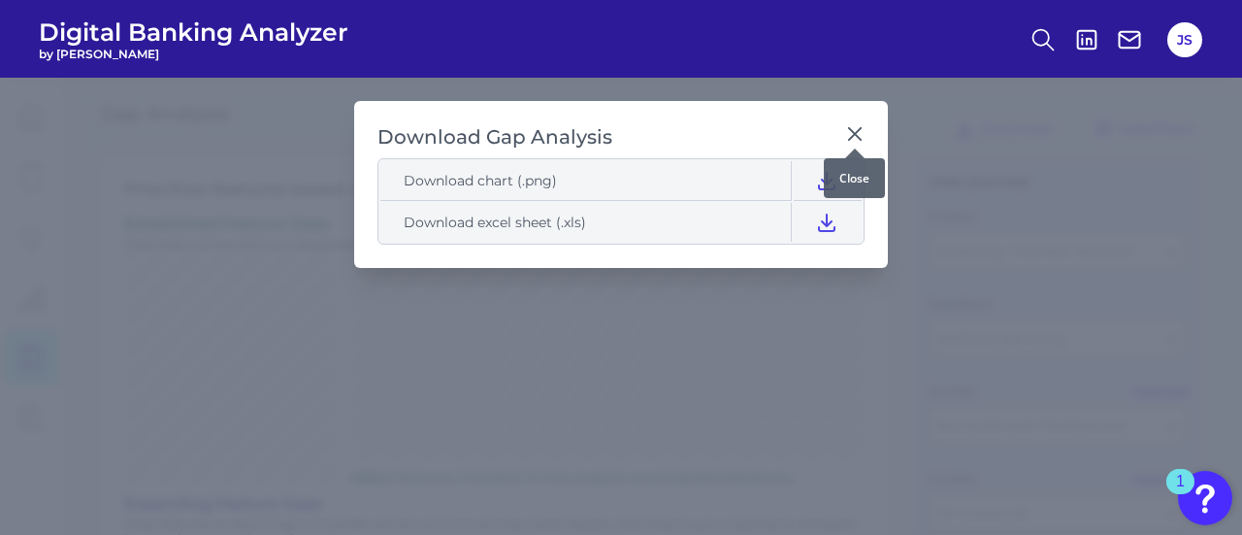
click at [849, 136] on icon at bounding box center [854, 133] width 19 height 19
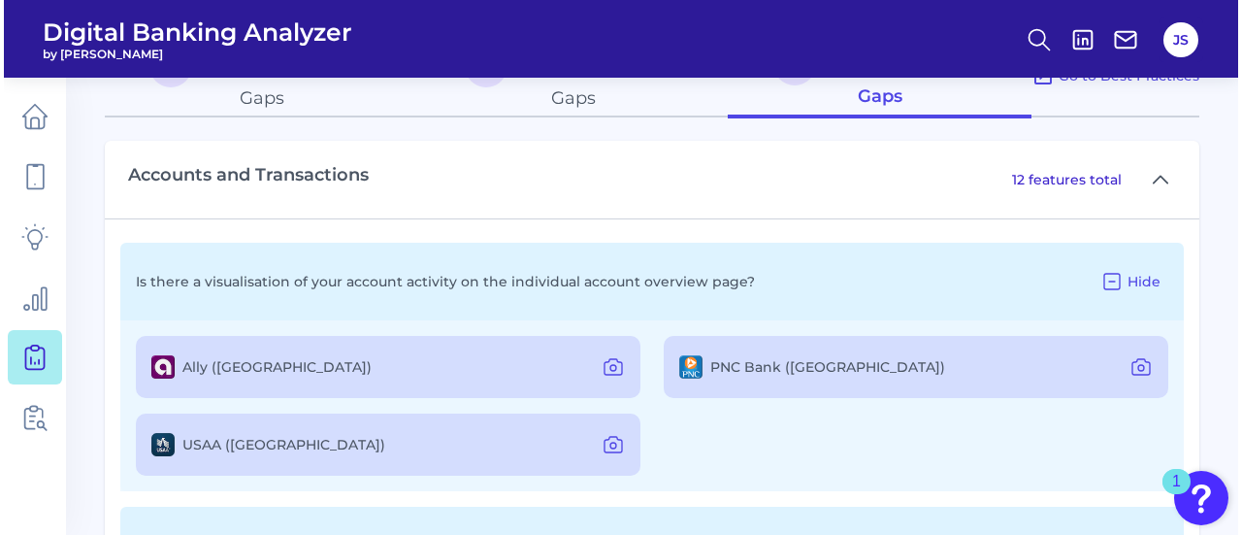
scroll to position [1126, 0]
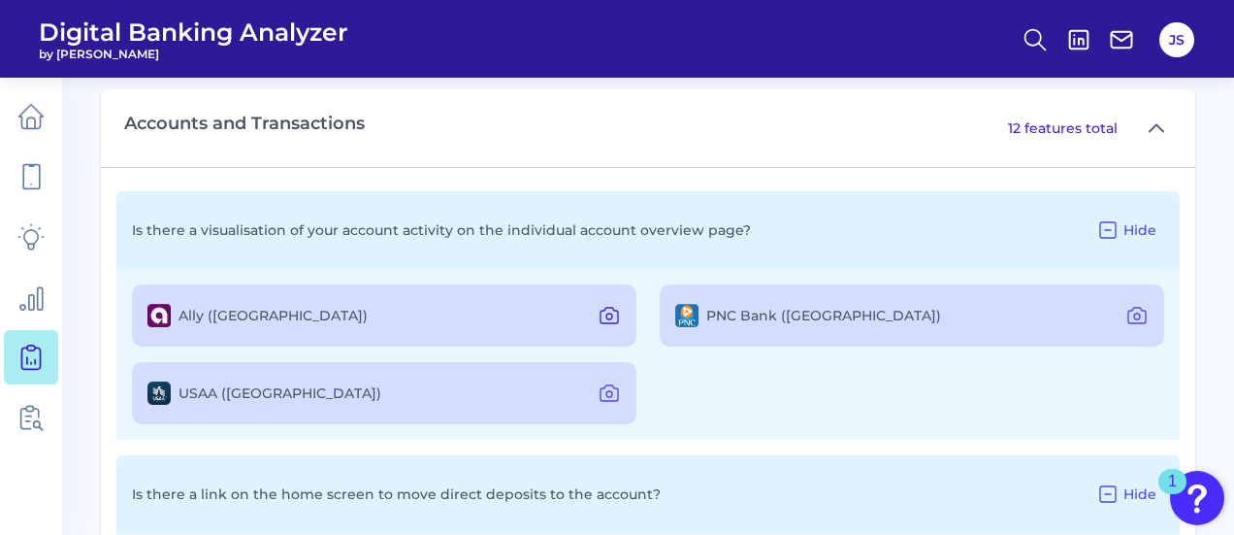
click at [601, 319] on icon at bounding box center [609, 315] width 23 height 23
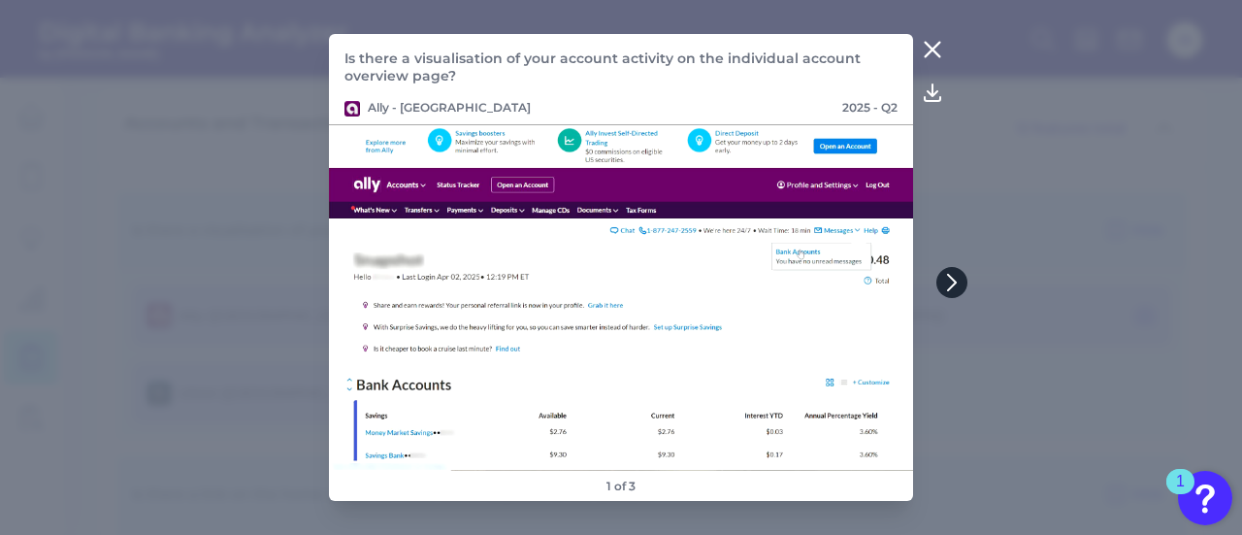
click at [951, 278] on icon at bounding box center [952, 283] width 8 height 16
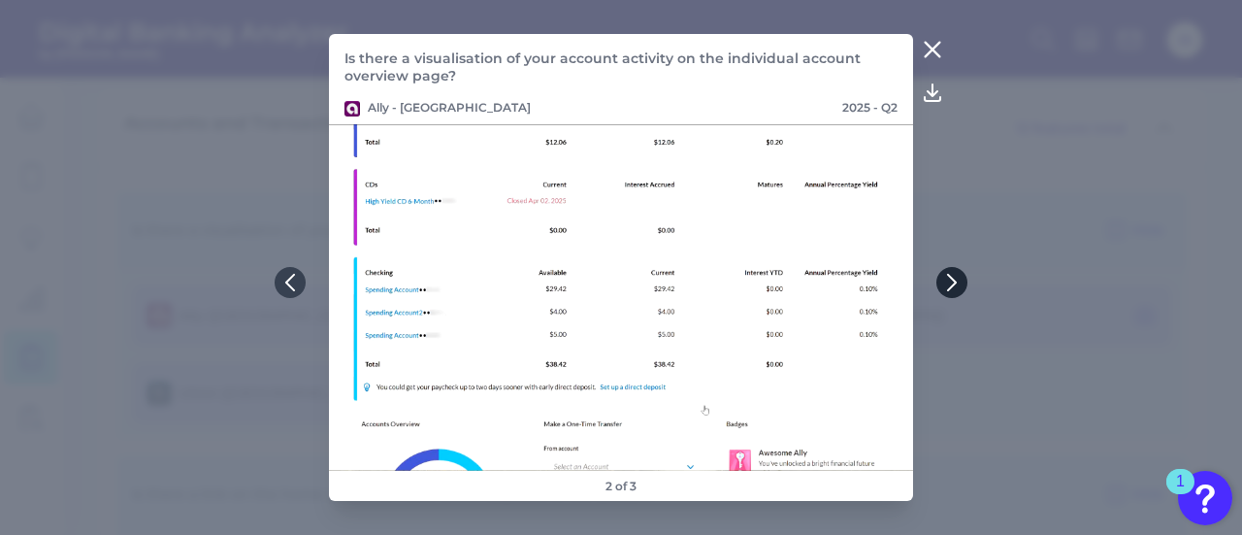
click at [951, 278] on icon at bounding box center [952, 283] width 8 height 16
